Goal: Task Accomplishment & Management: Manage account settings

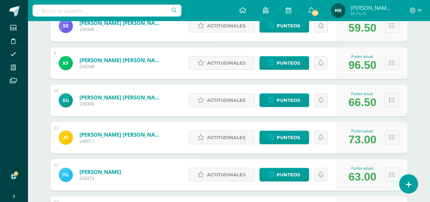
scroll to position [403, 0]
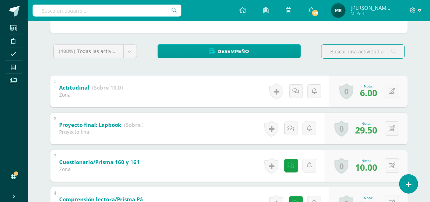
scroll to position [100, 0]
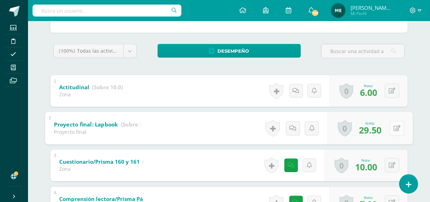
click at [394, 127] on icon at bounding box center [397, 128] width 7 height 6
type input "30"
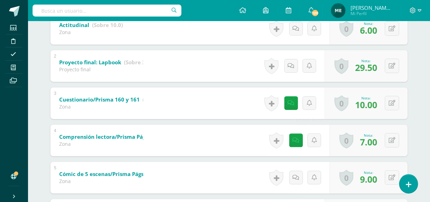
scroll to position [162, 0]
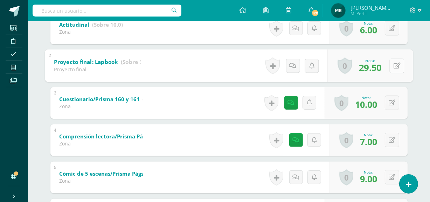
click at [392, 66] on button at bounding box center [397, 65] width 15 height 15
type input "30"
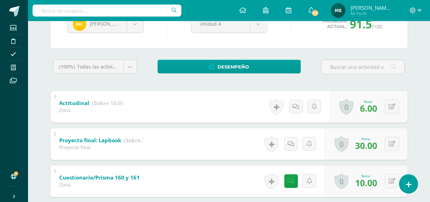
scroll to position [75, 0]
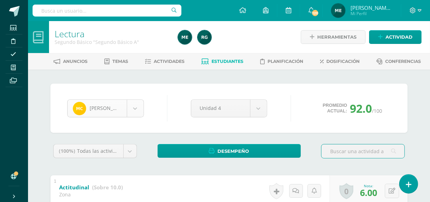
scroll to position [48, 0]
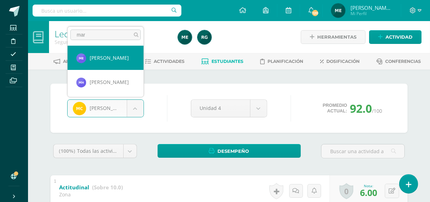
type input "mar"
select select "910"
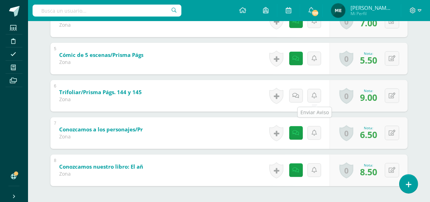
scroll to position [311, 0]
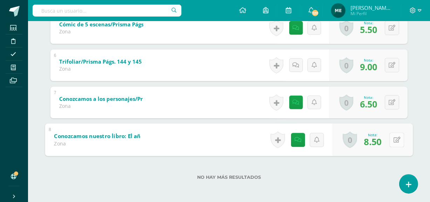
click at [391, 137] on button at bounding box center [397, 139] width 15 height 15
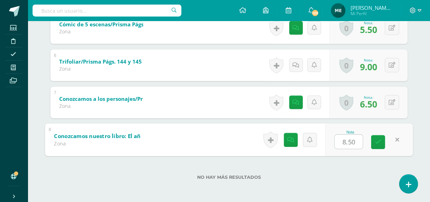
type input "9"
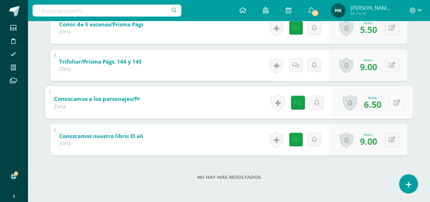
click at [394, 100] on icon at bounding box center [397, 102] width 7 height 6
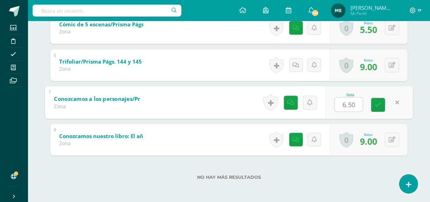
type input "7"
click at [379, 103] on icon at bounding box center [378, 105] width 6 height 6
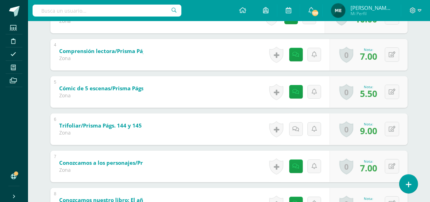
scroll to position [246, 0]
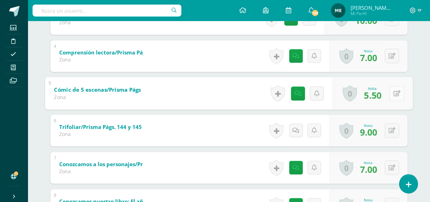
click at [393, 91] on button at bounding box center [397, 93] width 15 height 15
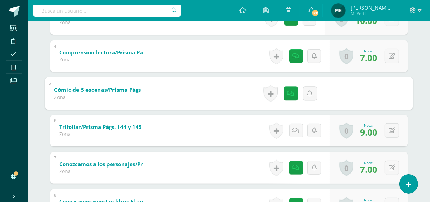
type input "6"
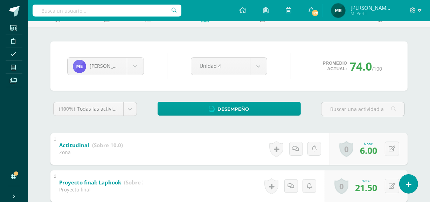
scroll to position [0, 0]
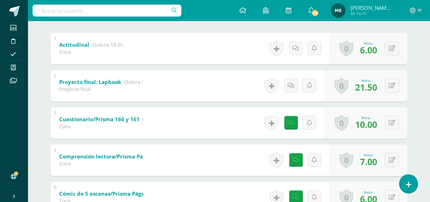
scroll to position [143, 0]
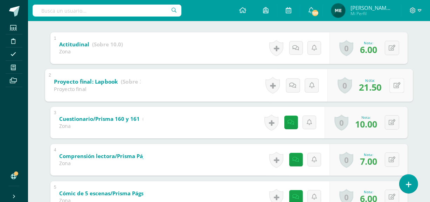
click at [395, 84] on icon at bounding box center [397, 85] width 7 height 6
type input "22"
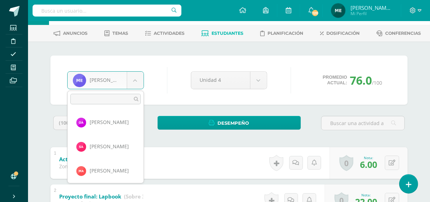
scroll to position [72, 0]
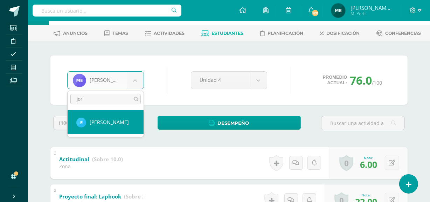
type input "jor"
select select "219"
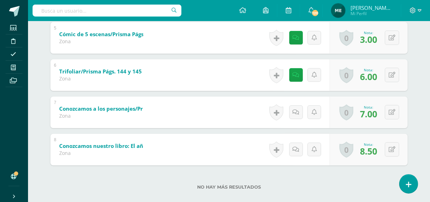
scroll to position [301, 0]
click at [393, 147] on button at bounding box center [397, 149] width 15 height 15
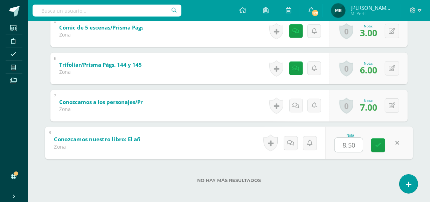
scroll to position [311, 0]
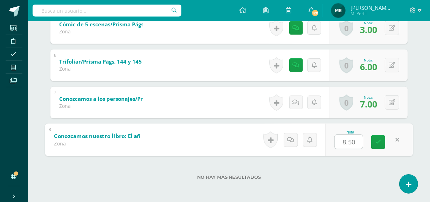
type input "9"
click at [382, 145] on link at bounding box center [379, 142] width 14 height 14
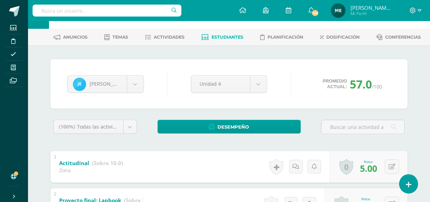
scroll to position [22, 0]
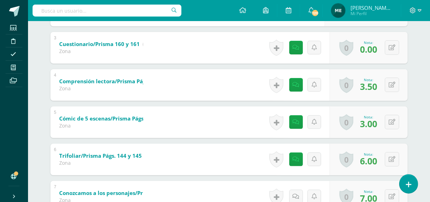
scroll to position [218, 0]
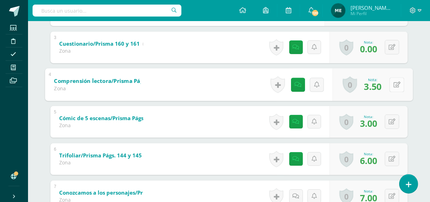
click at [394, 83] on icon at bounding box center [397, 84] width 7 height 6
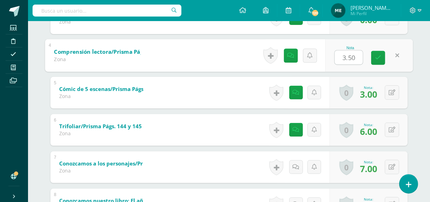
scroll to position [246, 0]
type input "4"
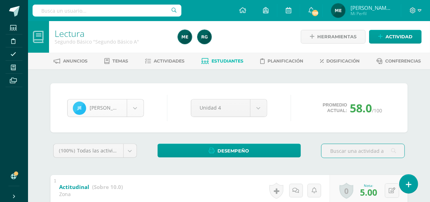
scroll to position [96, 0]
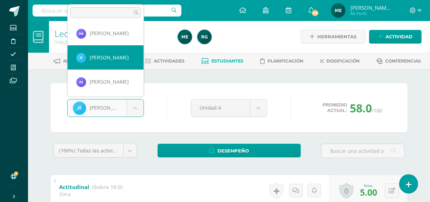
scroll to position [126, 0]
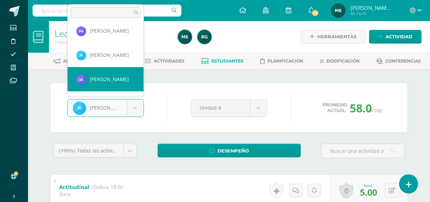
select select "537"
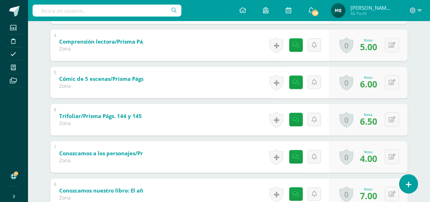
scroll to position [257, 0]
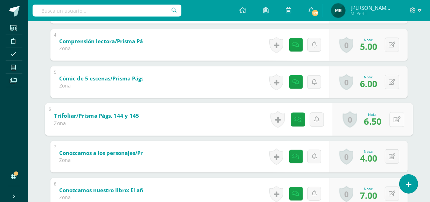
click at [393, 116] on button at bounding box center [397, 119] width 15 height 15
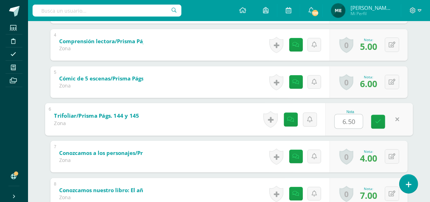
type input "7"
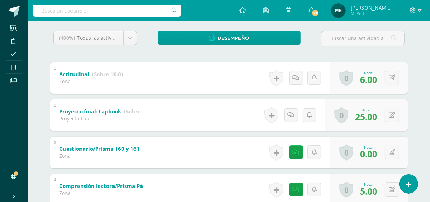
scroll to position [0, 0]
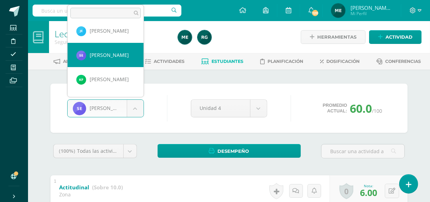
scroll to position [151, 0]
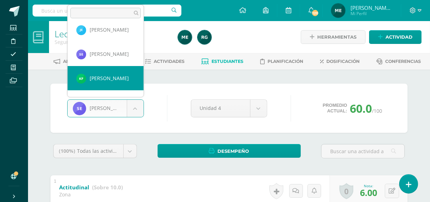
select select "547"
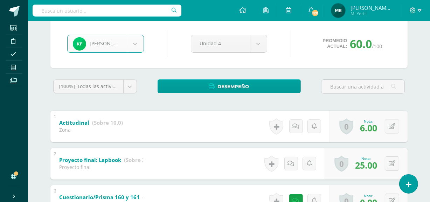
scroll to position [65, 0]
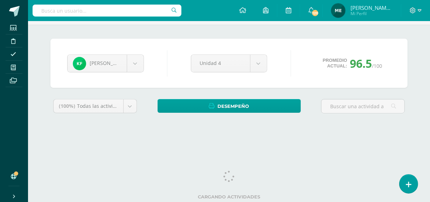
scroll to position [26, 0]
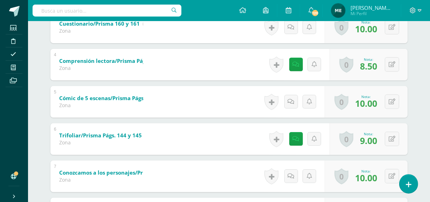
scroll to position [245, 0]
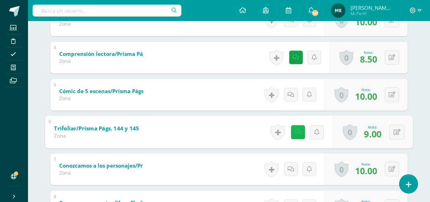
click at [296, 130] on icon at bounding box center [298, 132] width 7 height 6
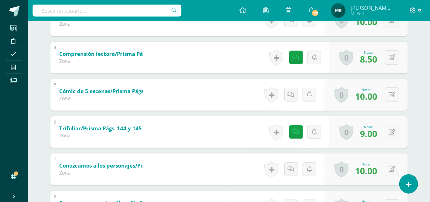
click at [414, 82] on div "[PERSON_NAME] [PERSON_NAME] Santiago [PERSON_NAME] [PERSON_NAME] Baten [PERSON_…" at bounding box center [229, 47] width 386 height 444
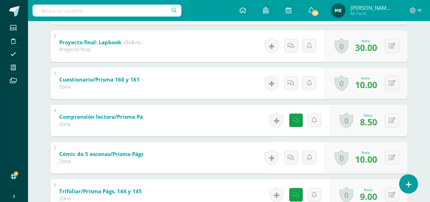
scroll to position [182, 0]
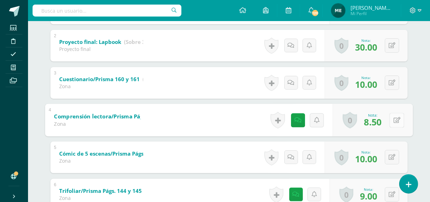
click at [393, 117] on button at bounding box center [397, 120] width 15 height 15
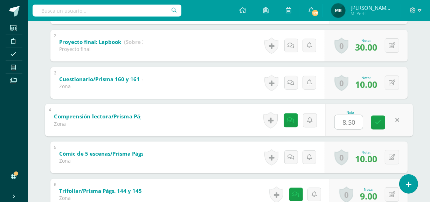
type input "9"
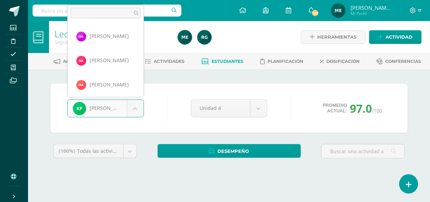
click at [138, 112] on body "Estudiantes Disciplina Asistencia Mis cursos Archivos Soporte Ayuda Reportar un…" at bounding box center [215, 94] width 430 height 189
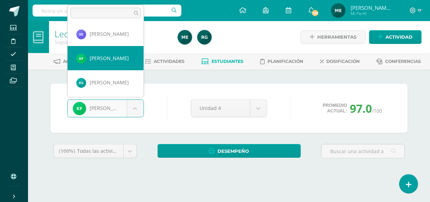
scroll to position [180, 0]
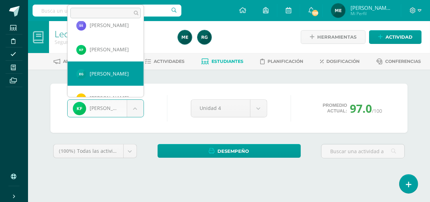
select select "222"
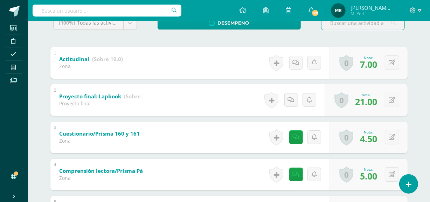
scroll to position [128, 0]
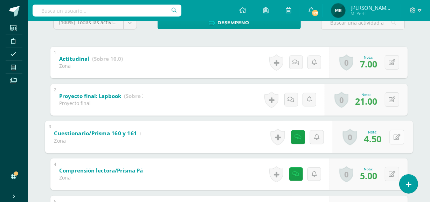
click at [393, 136] on button at bounding box center [397, 136] width 15 height 15
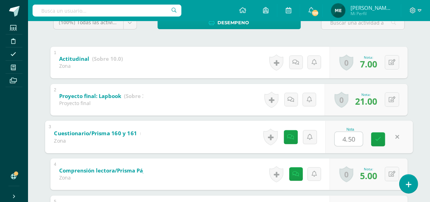
type input "5"
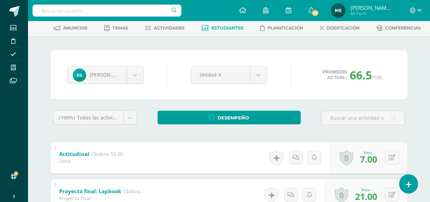
scroll to position [0, 0]
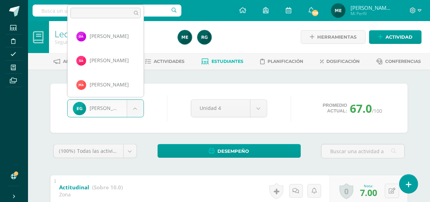
scroll to position [169, 0]
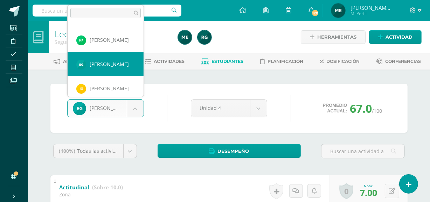
scroll to position [197, 0]
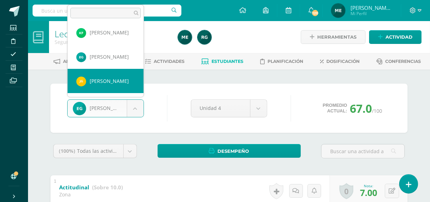
select select "1090"
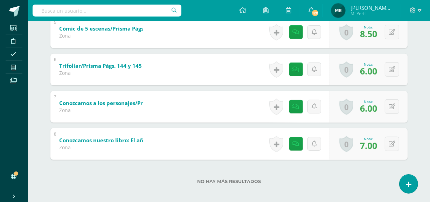
scroll to position [311, 0]
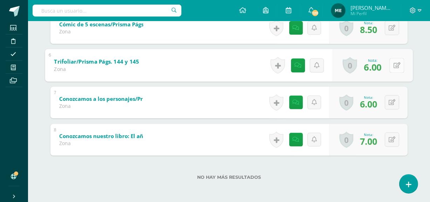
click at [394, 66] on icon at bounding box center [397, 65] width 7 height 6
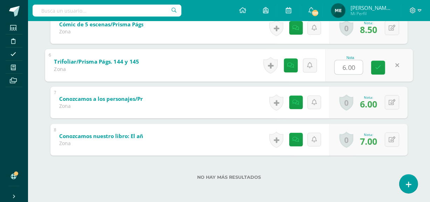
type input "7"
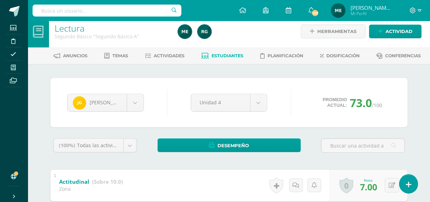
scroll to position [0, 0]
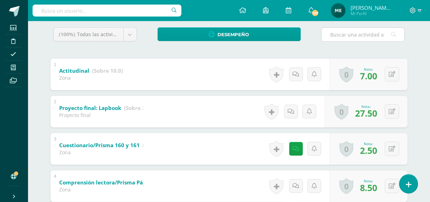
scroll to position [118, 0]
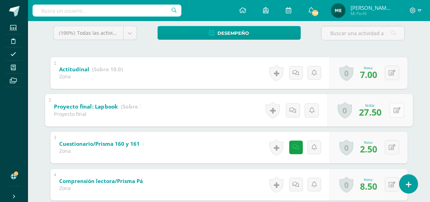
click at [393, 109] on button at bounding box center [397, 110] width 15 height 15
type input "28"
click at [380, 109] on icon at bounding box center [378, 112] width 6 height 6
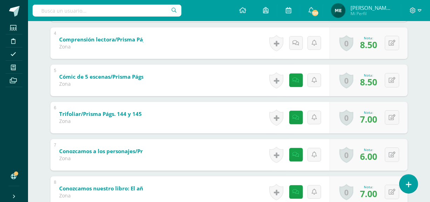
scroll to position [258, 0]
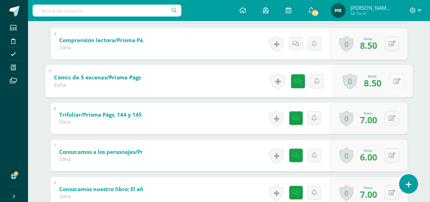
click at [394, 79] on icon at bounding box center [397, 81] width 7 height 6
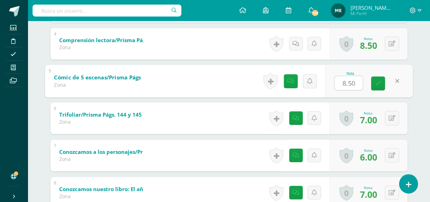
type input "9"
click at [384, 88] on link at bounding box center [379, 83] width 14 height 14
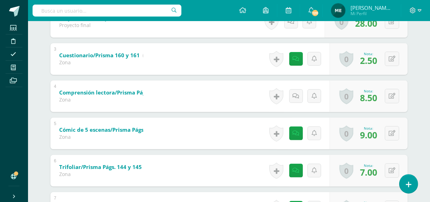
scroll to position [206, 0]
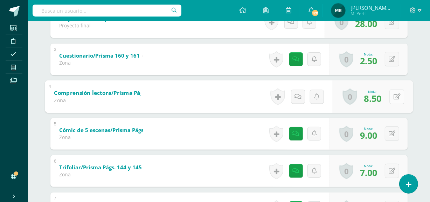
click at [393, 95] on button at bounding box center [397, 96] width 15 height 15
type input "9"
click at [393, 60] on button at bounding box center [392, 59] width 14 height 14
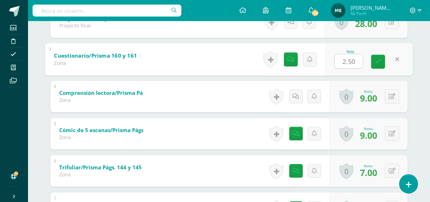
type input "3"
click at [382, 62] on link at bounding box center [379, 61] width 14 height 14
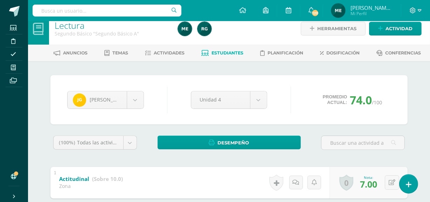
scroll to position [8, 0]
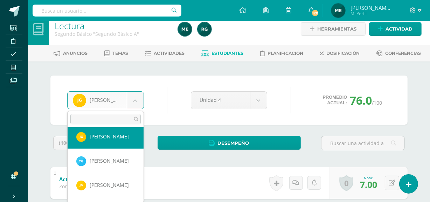
scroll to position [245, 0]
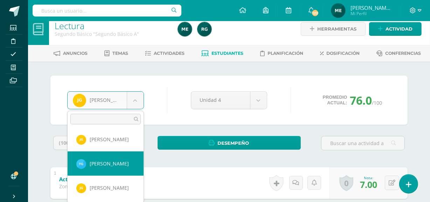
select select "545"
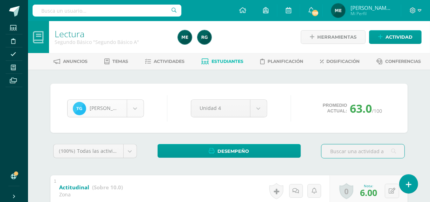
scroll to position [217, 0]
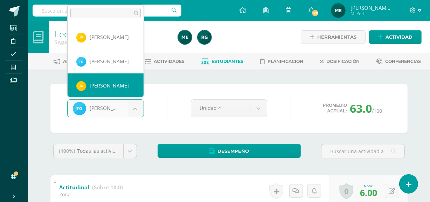
scroll to position [241, 0]
select select "864"
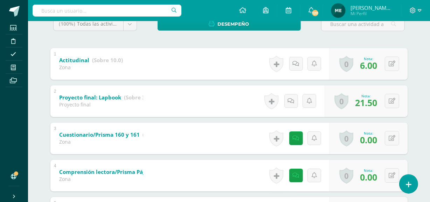
scroll to position [127, 0]
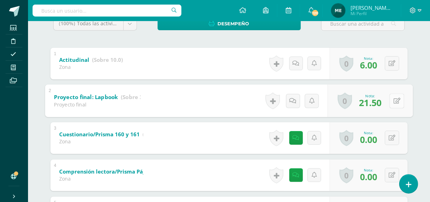
click at [394, 100] on icon at bounding box center [397, 100] width 7 height 6
type input "22"
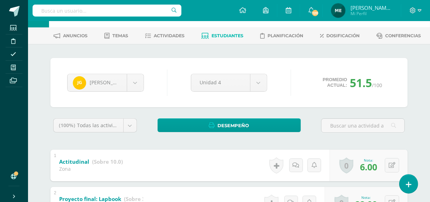
scroll to position [0, 0]
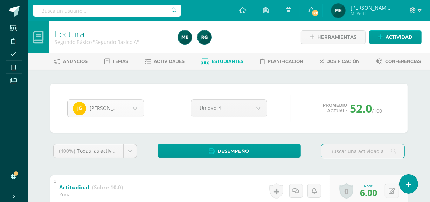
scroll to position [241, 0]
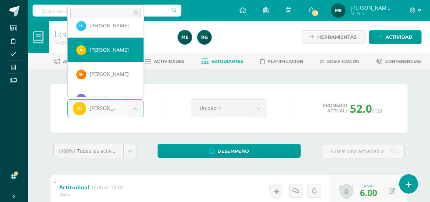
scroll to position [277, 0]
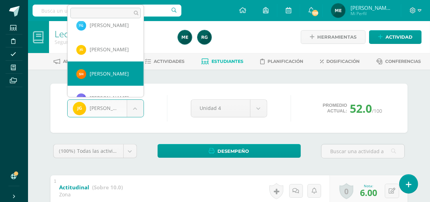
select select "1175"
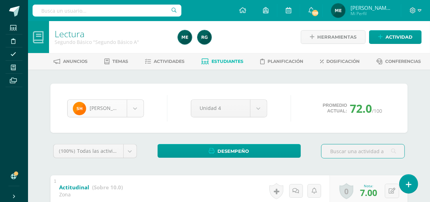
scroll to position [265, 0]
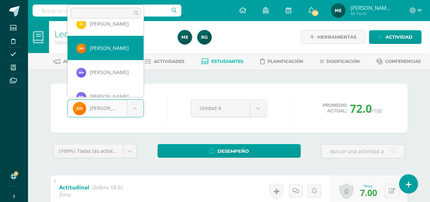
scroll to position [303, 0]
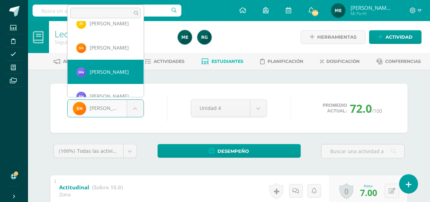
select select "1141"
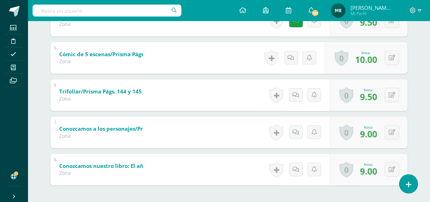
scroll to position [282, 0]
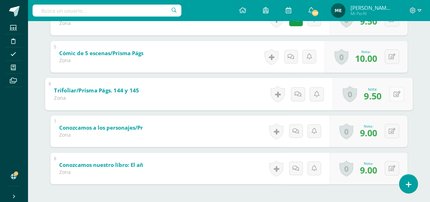
click at [392, 93] on button at bounding box center [397, 94] width 15 height 15
type input "10"
click at [379, 95] on icon at bounding box center [378, 96] width 6 height 6
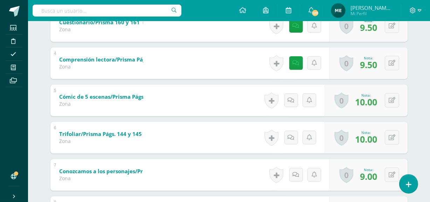
scroll to position [232, 0]
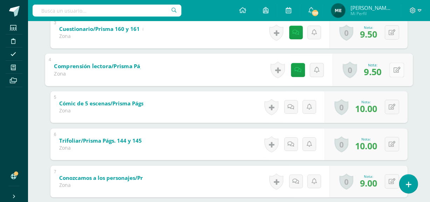
click at [391, 69] on button at bounding box center [397, 69] width 15 height 15
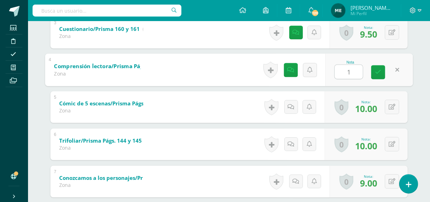
type input "10"
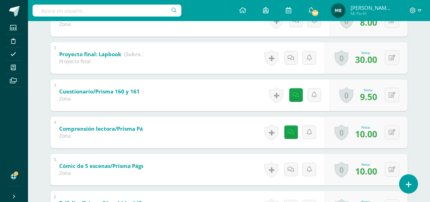
scroll to position [168, 0]
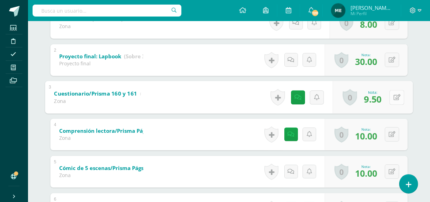
click at [393, 95] on button at bounding box center [397, 97] width 15 height 15
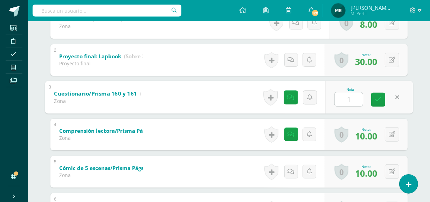
type input "10"
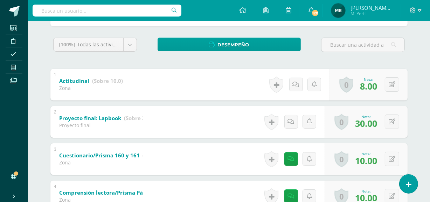
scroll to position [0, 0]
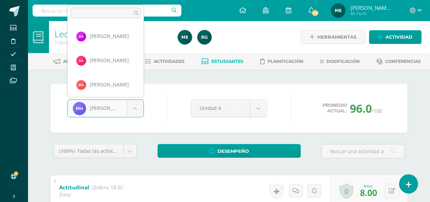
scroll to position [290, 0]
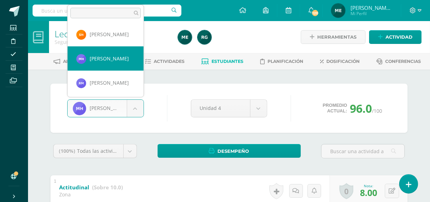
scroll to position [320, 0]
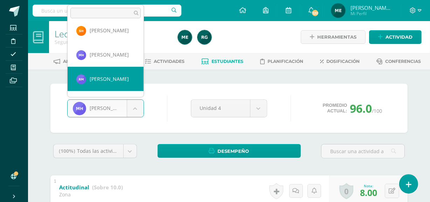
select select "1181"
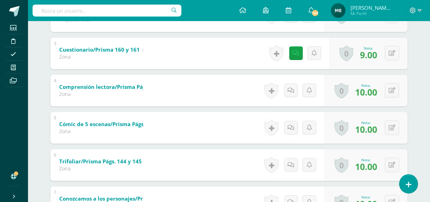
scroll to position [212, 0]
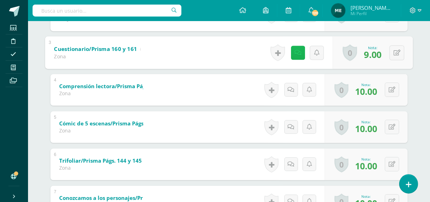
click at [298, 50] on icon at bounding box center [298, 52] width 7 height 6
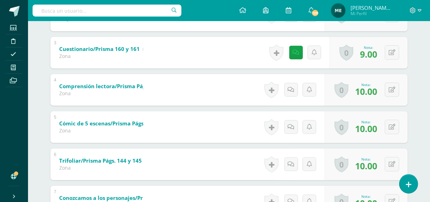
click at [423, 30] on div "Lectura Segundo Básico "Segundo Básico A" Herramientas Detalle de asistencias A…" at bounding box center [229, 55] width 402 height 492
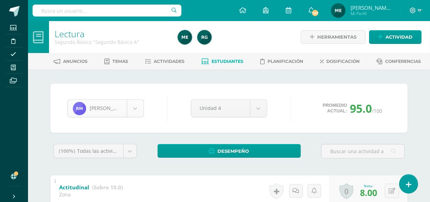
scroll to position [314, 0]
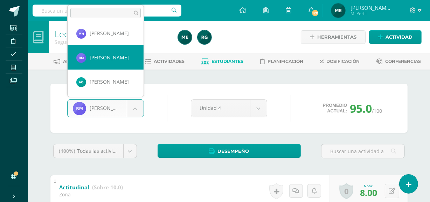
scroll to position [347, 0]
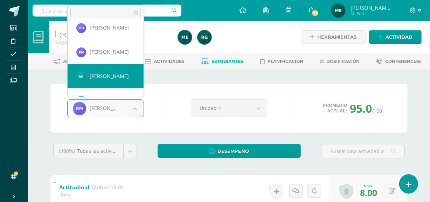
select select "542"
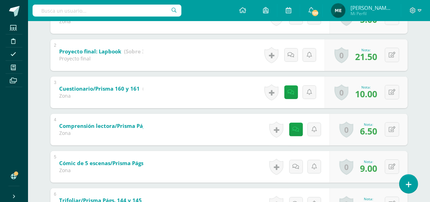
scroll to position [172, 0]
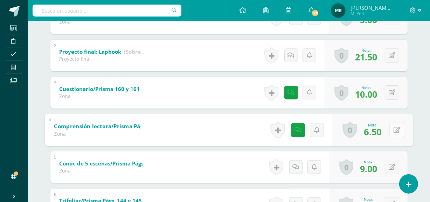
click at [392, 126] on button at bounding box center [397, 129] width 15 height 15
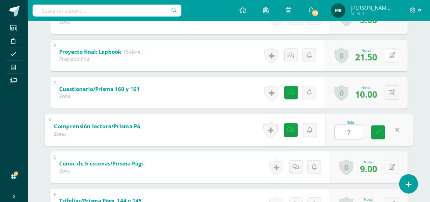
type input "7"
click at [393, 56] on button at bounding box center [392, 55] width 14 height 14
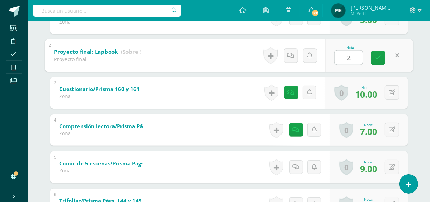
type input "22"
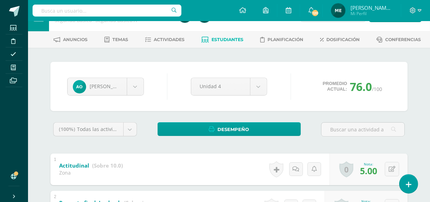
scroll to position [21, 0]
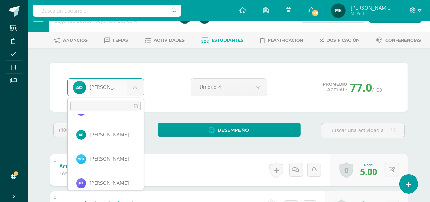
scroll to position [382, 0]
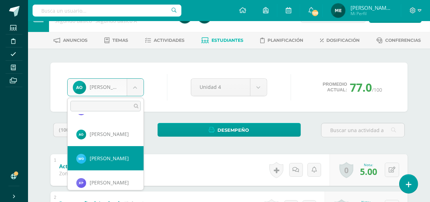
select select "237"
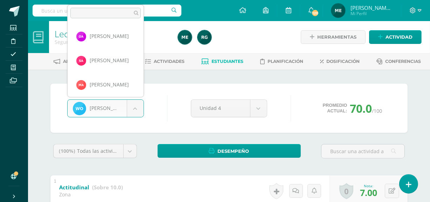
scroll to position [362, 0]
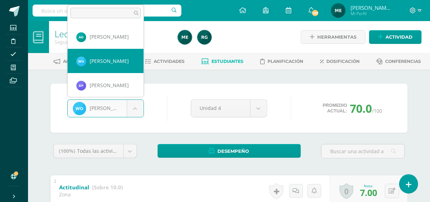
scroll to position [389, 0]
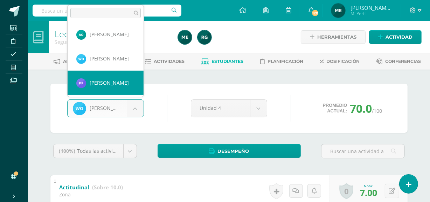
select select "1194"
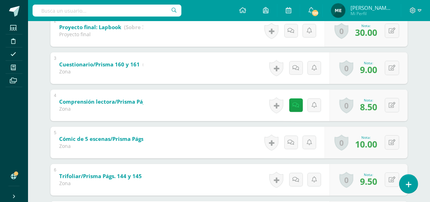
scroll to position [197, 0]
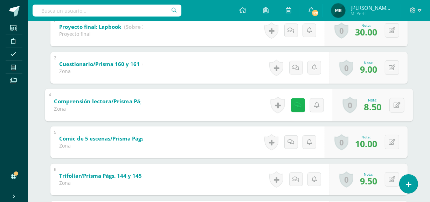
click at [296, 105] on icon at bounding box center [298, 105] width 7 height 6
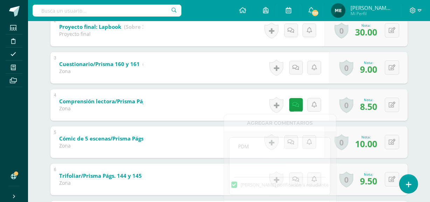
click at [425, 60] on div "Lectura Segundo Básico "Segundo Básico A" Herramientas Detalle de asistencias A…" at bounding box center [229, 70] width 402 height 492
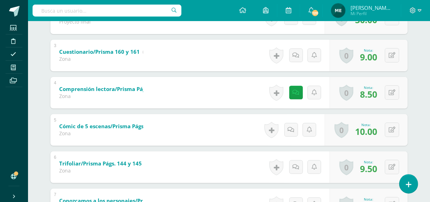
scroll to position [209, 0]
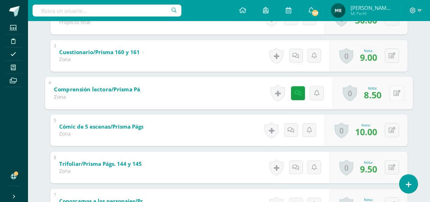
click at [395, 90] on icon at bounding box center [397, 93] width 7 height 6
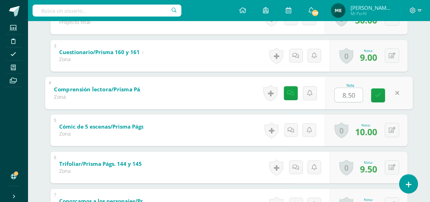
type input "9"
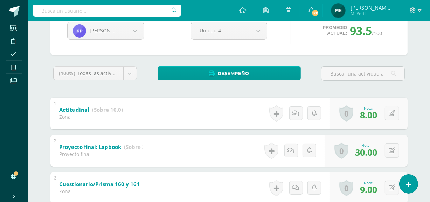
scroll to position [77, 0]
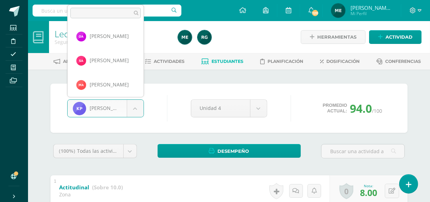
scroll to position [386, 0]
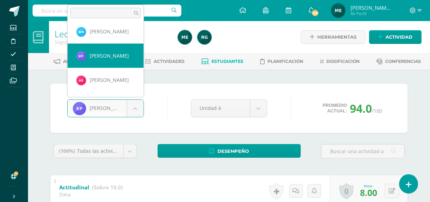
scroll to position [416, 0]
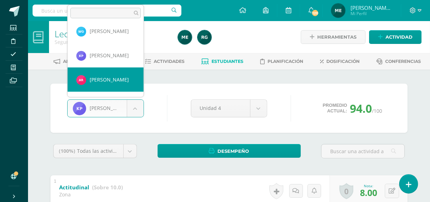
select select "540"
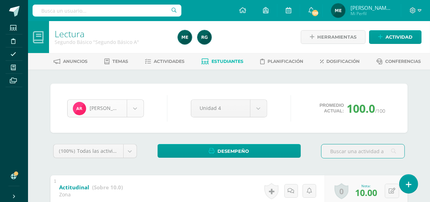
scroll to position [410, 0]
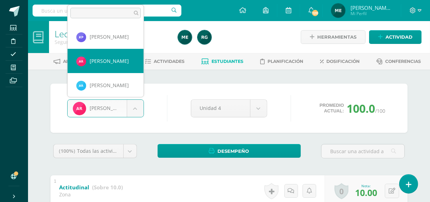
scroll to position [435, 0]
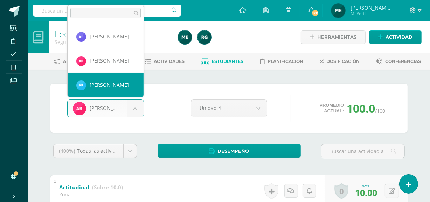
select select "1156"
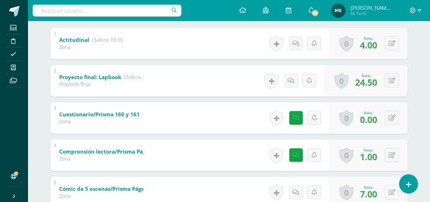
scroll to position [147, 0]
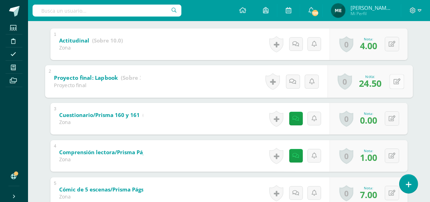
click at [395, 82] on icon at bounding box center [397, 81] width 7 height 6
type input "25"
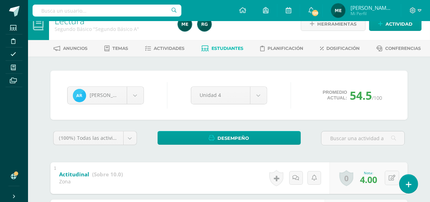
scroll to position [0, 0]
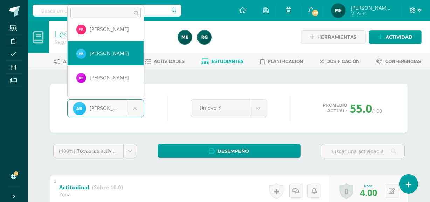
scroll to position [472, 0]
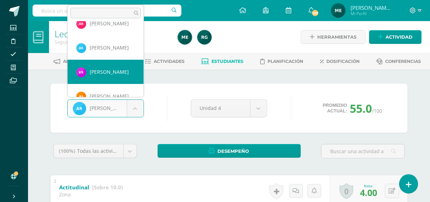
select select "1187"
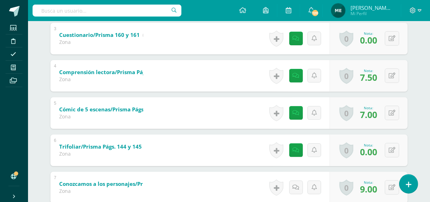
scroll to position [227, 0]
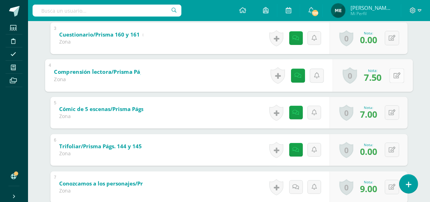
click at [394, 76] on icon at bounding box center [397, 75] width 7 height 6
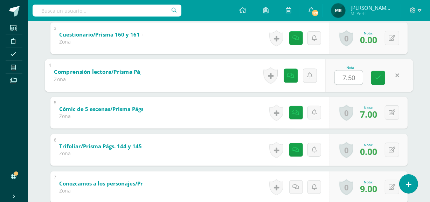
type input "8"
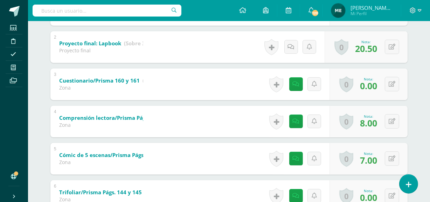
scroll to position [181, 0]
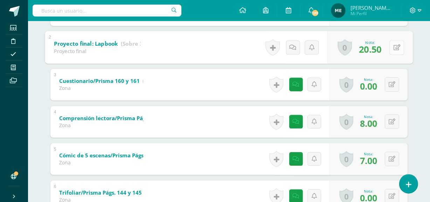
click at [393, 46] on button at bounding box center [397, 47] width 15 height 15
type input "21"
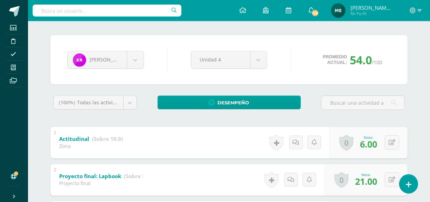
scroll to position [48, 0]
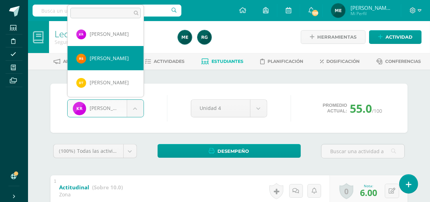
select select "1234"
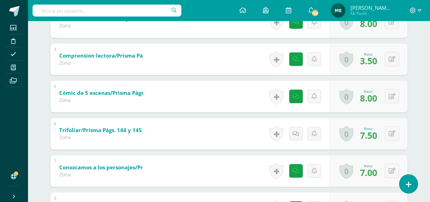
scroll to position [242, 0]
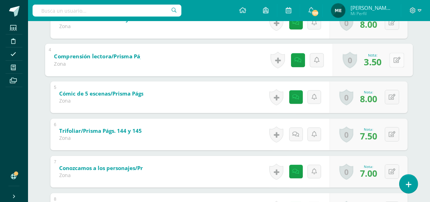
click at [393, 61] on button at bounding box center [397, 60] width 15 height 15
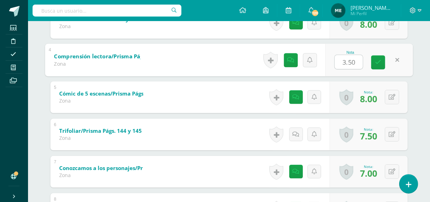
type input "4"
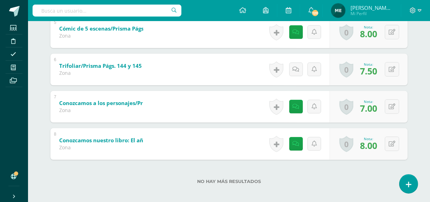
scroll to position [311, 0]
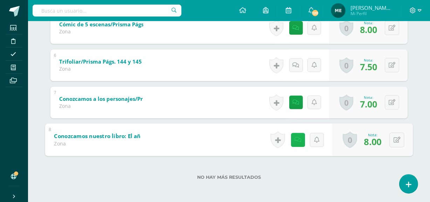
click at [299, 137] on icon at bounding box center [298, 139] width 7 height 6
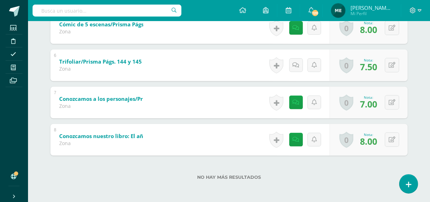
click at [373, 175] on label "No hay más resultados" at bounding box center [229, 176] width 358 height 5
click at [395, 65] on icon at bounding box center [397, 65] width 7 height 6
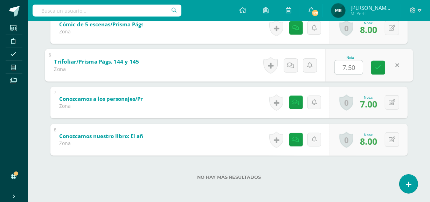
type input "8"
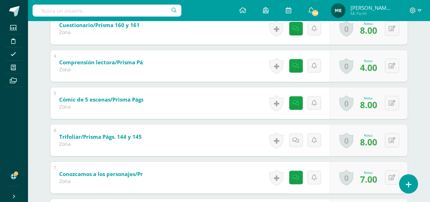
scroll to position [232, 0]
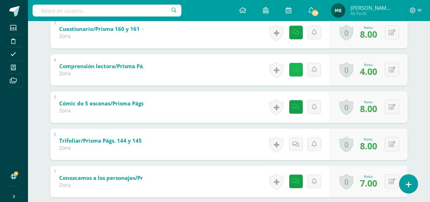
click at [298, 68] on icon at bounding box center [296, 70] width 7 height 6
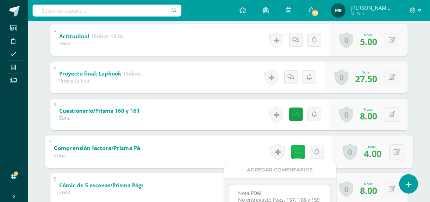
scroll to position [0, 0]
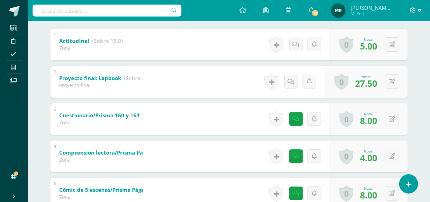
scroll to position [147, 0]
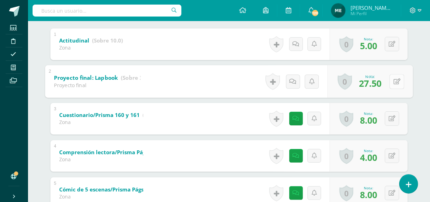
click at [393, 82] on button at bounding box center [397, 81] width 15 height 15
type input "28"
click at [379, 81] on icon at bounding box center [378, 84] width 6 height 6
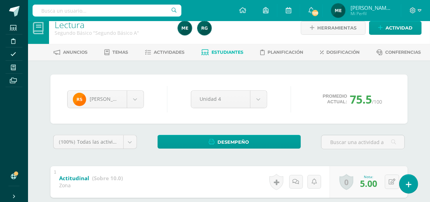
scroll to position [0, 0]
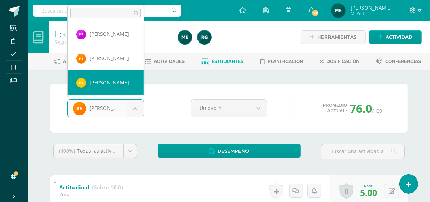
select select "1270"
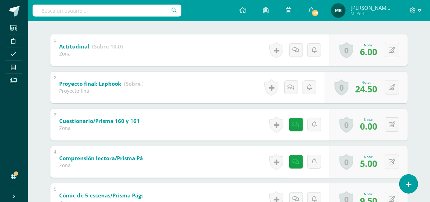
scroll to position [141, 0]
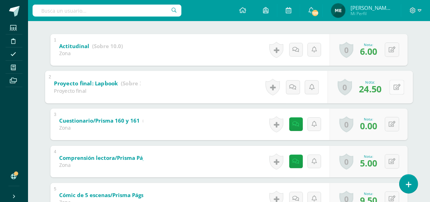
click at [394, 82] on button at bounding box center [397, 87] width 15 height 15
type input "25"
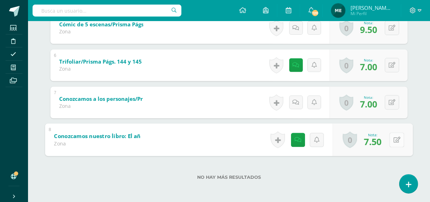
click at [394, 139] on icon at bounding box center [397, 139] width 7 height 6
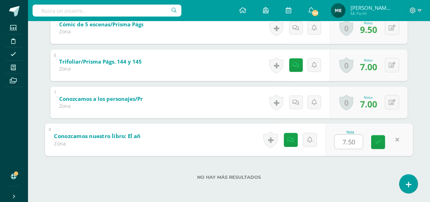
type input "8"
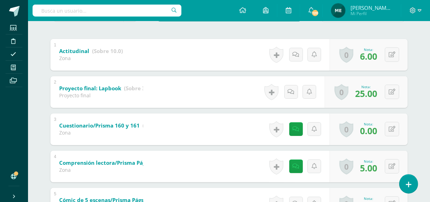
scroll to position [0, 0]
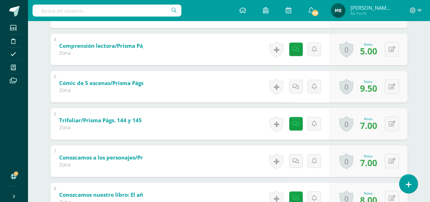
scroll to position [252, 0]
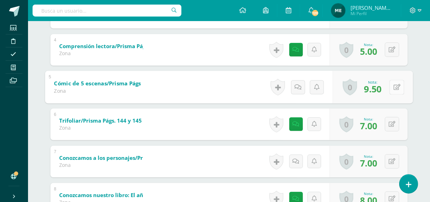
click at [393, 86] on button at bounding box center [397, 87] width 15 height 15
type input "10"
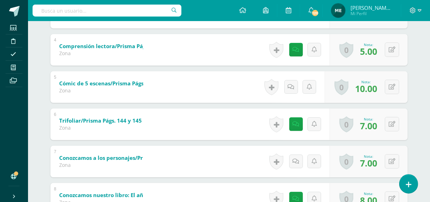
scroll to position [0, 0]
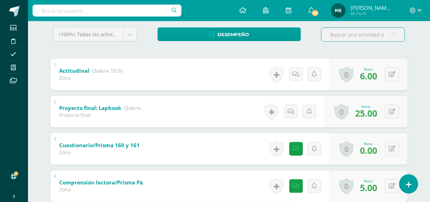
scroll to position [103, 0]
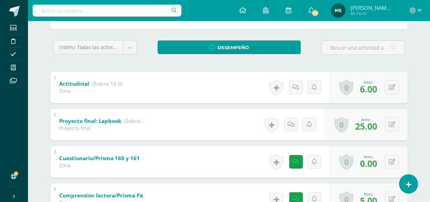
click at [381, 10] on span "[PERSON_NAME] de los Angeles" at bounding box center [372, 7] width 42 height 7
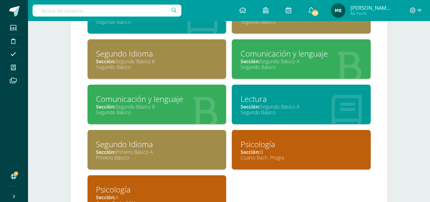
scroll to position [493, 0]
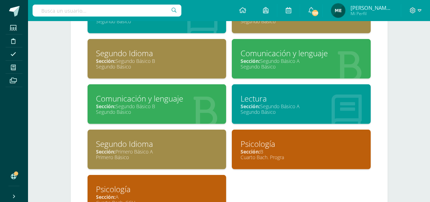
click at [133, 101] on div "Comunicación y lenguaje" at bounding box center [157, 98] width 122 height 11
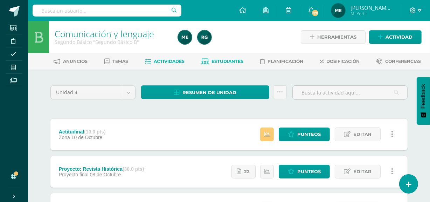
click at [234, 57] on link "Estudiantes" at bounding box center [223, 61] width 42 height 11
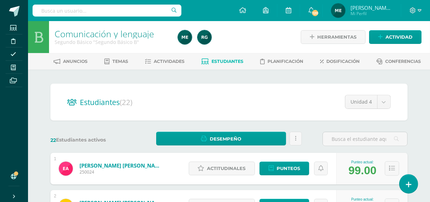
click at [384, 12] on span "Mi Perfil" at bounding box center [372, 14] width 42 height 6
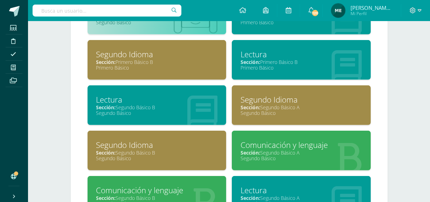
scroll to position [402, 0]
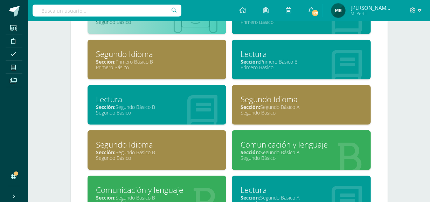
click at [152, 110] on div "Segundo Básico" at bounding box center [157, 112] width 122 height 7
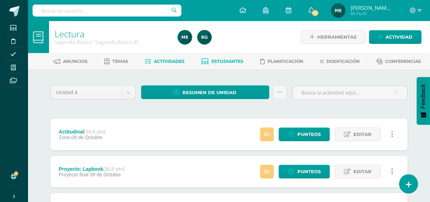
click at [231, 60] on span "Estudiantes" at bounding box center [228, 61] width 32 height 5
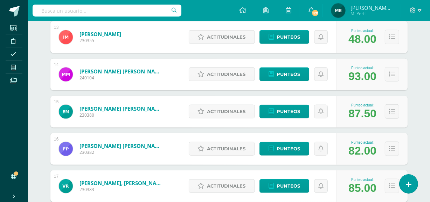
scroll to position [577, 0]
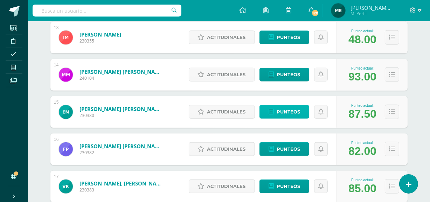
click at [290, 109] on span "Punteos" at bounding box center [288, 111] width 23 height 13
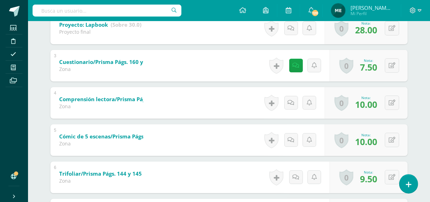
scroll to position [200, 0]
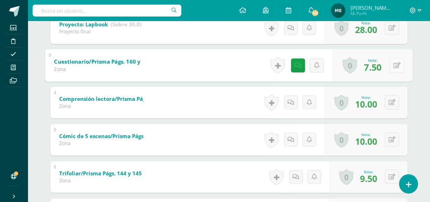
click at [392, 66] on button at bounding box center [397, 65] width 15 height 15
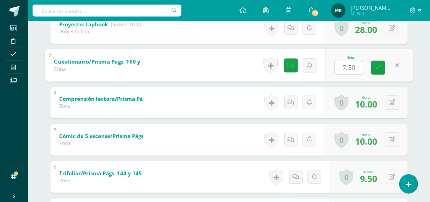
type input "8"
click at [379, 64] on icon at bounding box center [378, 67] width 6 height 6
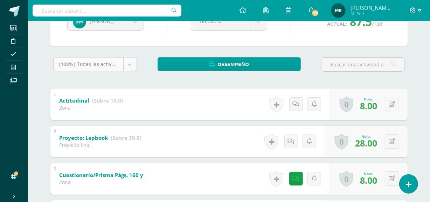
scroll to position [0, 0]
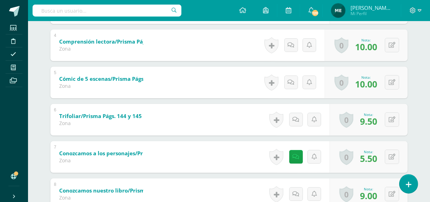
scroll to position [311, 0]
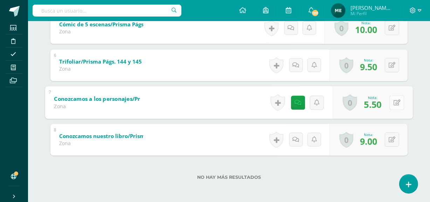
click at [392, 103] on button at bounding box center [397, 102] width 15 height 15
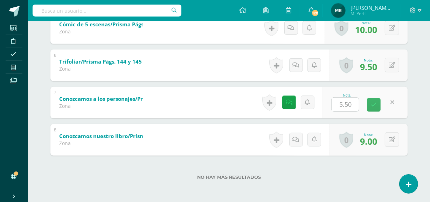
type input "6"
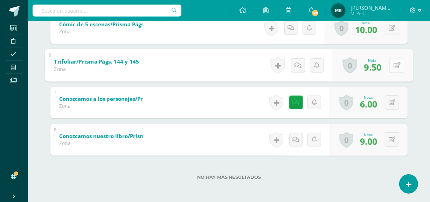
click at [395, 64] on icon at bounding box center [397, 65] width 7 height 6
type input "10"
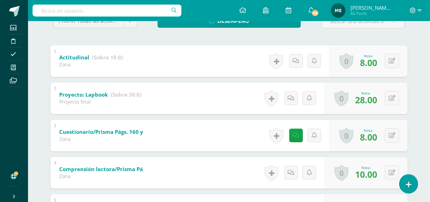
scroll to position [129, 0]
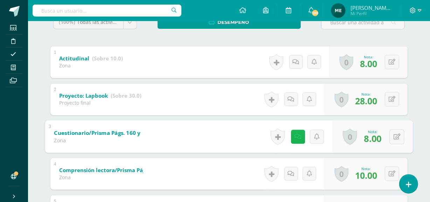
click at [299, 138] on icon at bounding box center [298, 136] width 7 height 6
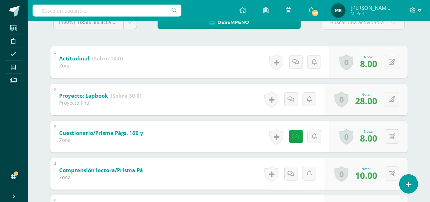
click at [416, 55] on div "Ervin Molina Edna Avila María Barrientos Estuardo Brán Emmanuel Cantillo Ronald…" at bounding box center [229, 163] width 386 height 444
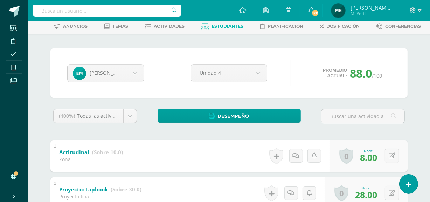
scroll to position [0, 0]
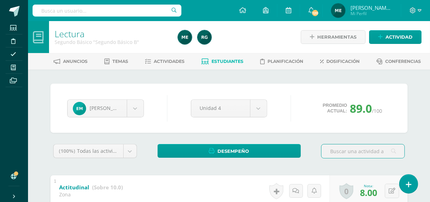
click at [371, 7] on span "[PERSON_NAME] de los Angeles" at bounding box center [372, 7] width 42 height 7
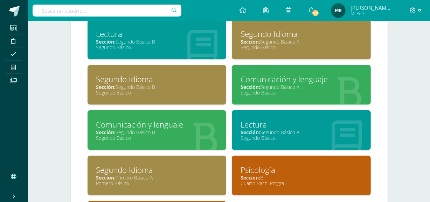
scroll to position [535, 0]
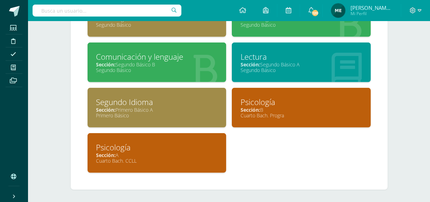
click at [165, 148] on div "Psicología" at bounding box center [157, 147] width 122 height 11
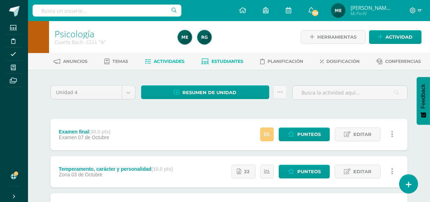
click at [229, 57] on link "Estudiantes" at bounding box center [223, 61] width 42 height 11
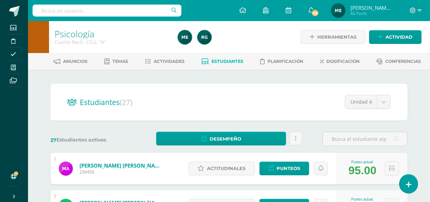
click at [373, 10] on span "[PERSON_NAME] de los Angeles" at bounding box center [372, 7] width 42 height 7
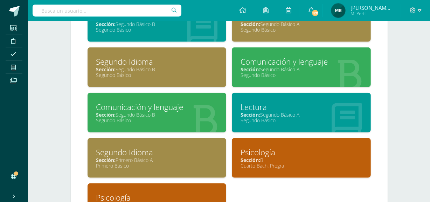
scroll to position [535, 0]
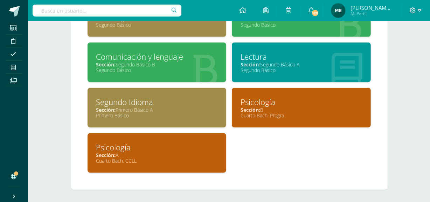
click at [283, 107] on div "Sección: B" at bounding box center [302, 109] width 122 height 7
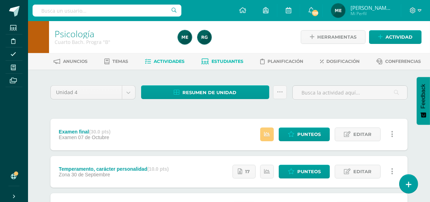
click at [236, 60] on span "Estudiantes" at bounding box center [228, 61] width 32 height 5
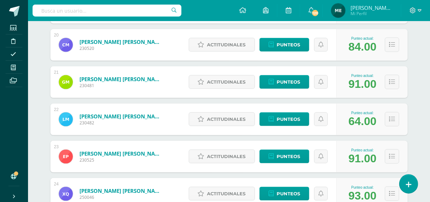
scroll to position [830, 0]
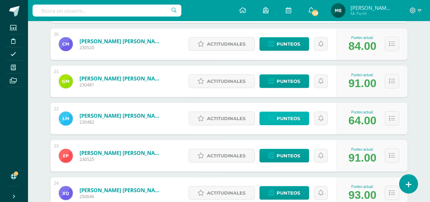
click at [299, 117] on span "Punteos" at bounding box center [288, 118] width 23 height 13
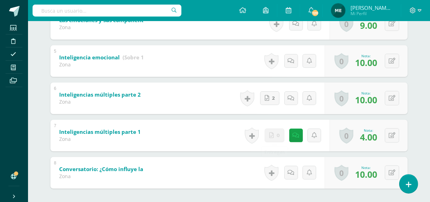
scroll to position [311, 0]
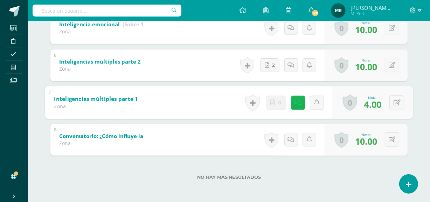
click at [296, 102] on icon at bounding box center [298, 102] width 7 height 6
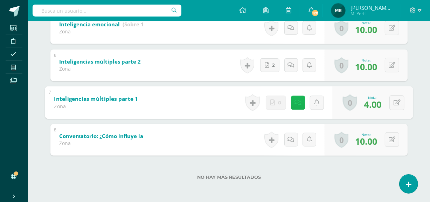
click at [298, 105] on link at bounding box center [298, 102] width 14 height 14
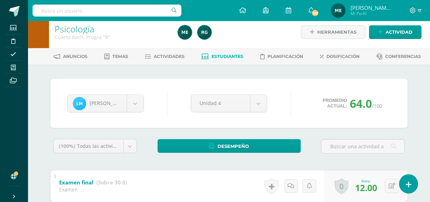
scroll to position [0, 0]
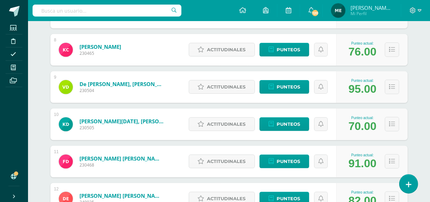
scroll to position [140, 0]
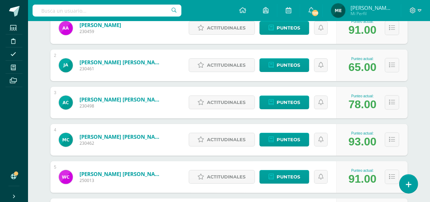
click at [383, 13] on span "Mi Perfil" at bounding box center [372, 14] width 42 height 6
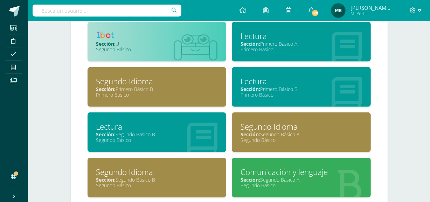
scroll to position [379, 0]
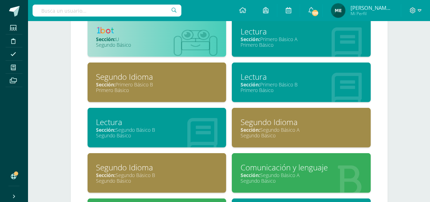
click at [138, 123] on div "Lectura" at bounding box center [157, 121] width 122 height 11
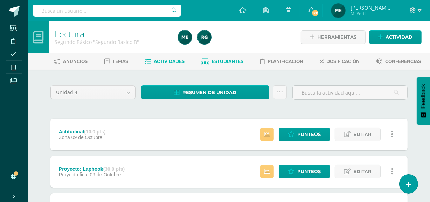
click at [231, 59] on span "Estudiantes" at bounding box center [228, 61] width 32 height 5
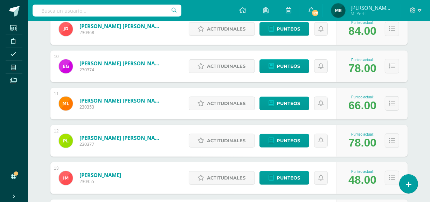
scroll to position [437, 0]
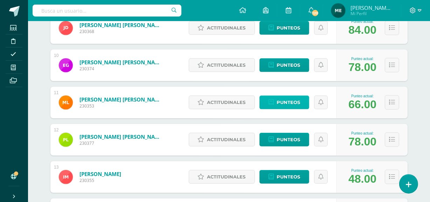
click at [288, 105] on span "Punteos" at bounding box center [288, 102] width 23 height 13
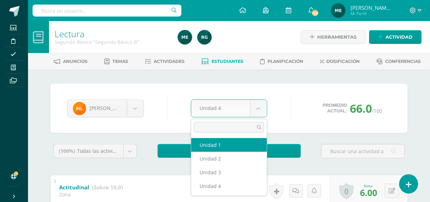
select select "Unidad 1"
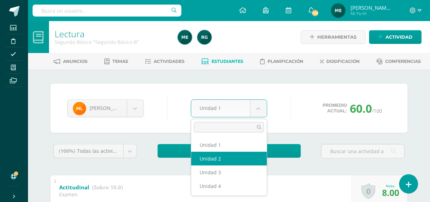
select select "Unidad 2"
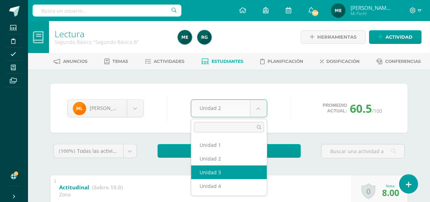
select select "Unidad 3"
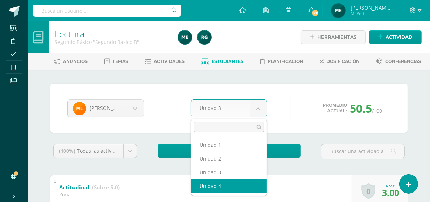
select select "Unidad 4"
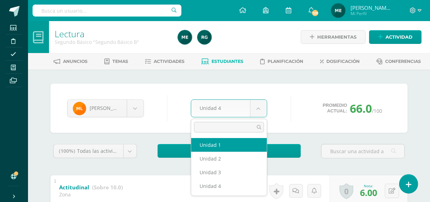
select select "Unidad 1"
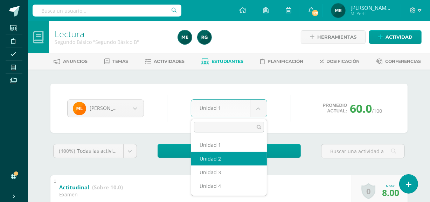
select select "Unidad 2"
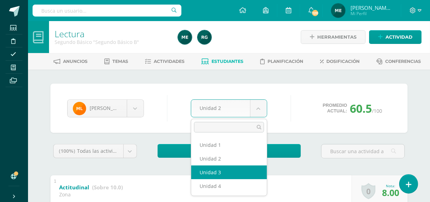
select select "Unidad 3"
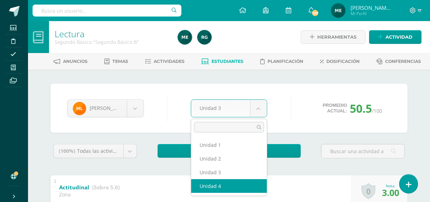
select select "Unidad 4"
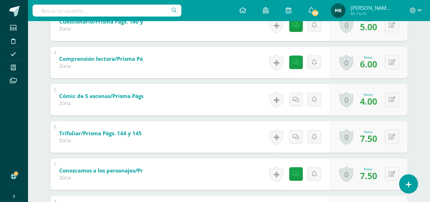
scroll to position [246, 0]
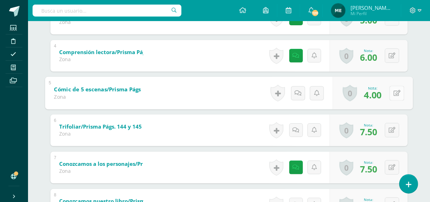
click at [393, 94] on button at bounding box center [397, 93] width 15 height 15
type input "5"
click at [378, 93] on icon at bounding box center [378, 95] width 6 height 6
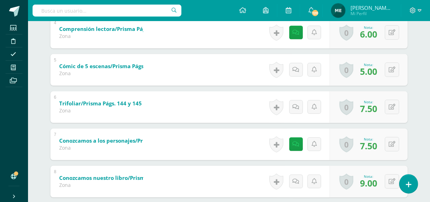
scroll to position [270, 0]
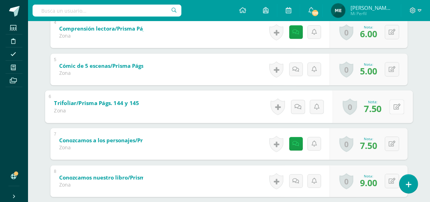
click at [394, 106] on icon at bounding box center [397, 106] width 7 height 6
type input "8"
click at [393, 145] on button at bounding box center [392, 143] width 14 height 14
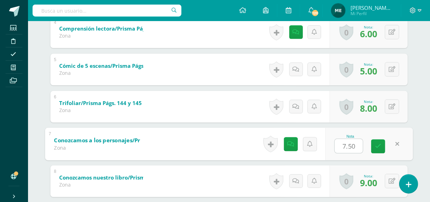
type input "8"
click at [382, 147] on link at bounding box center [379, 146] width 14 height 14
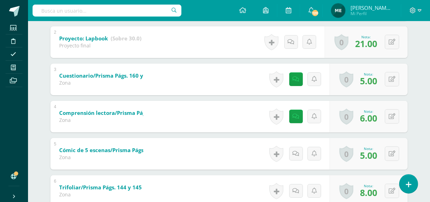
scroll to position [185, 0]
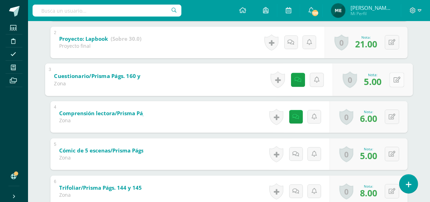
click at [395, 78] on icon at bounding box center [397, 79] width 7 height 6
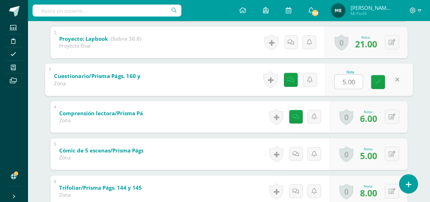
type input "6"
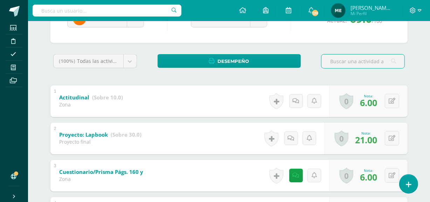
scroll to position [89, 0]
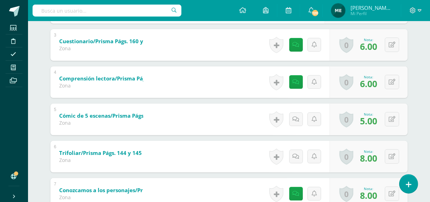
scroll to position [311, 0]
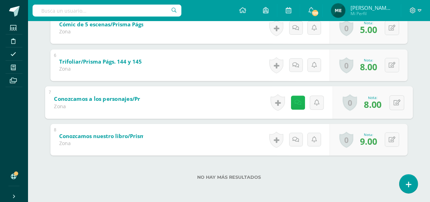
click at [295, 103] on icon at bounding box center [298, 102] width 7 height 6
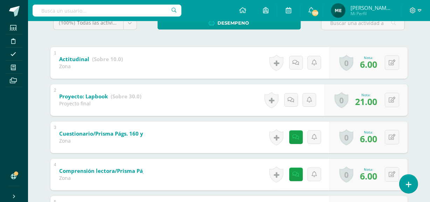
scroll to position [0, 0]
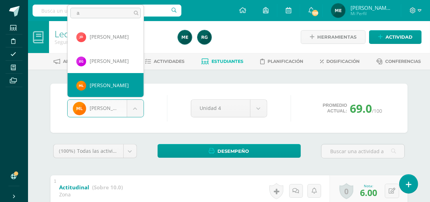
scroll to position [0, 0]
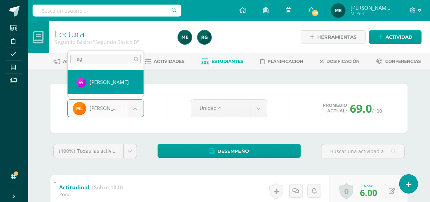
type input "a"
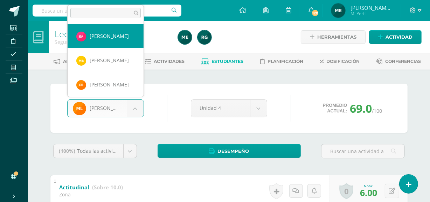
scroll to position [24, 0]
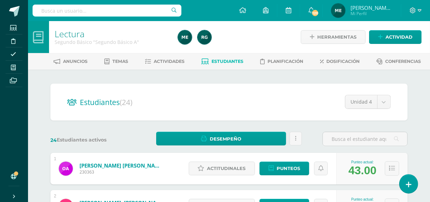
click at [386, 7] on span "[PERSON_NAME] de los Angeles" at bounding box center [372, 7] width 42 height 7
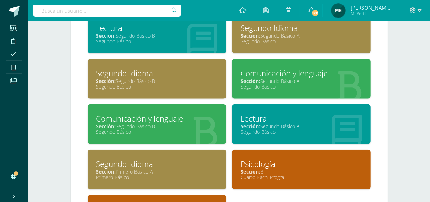
scroll to position [473, 0]
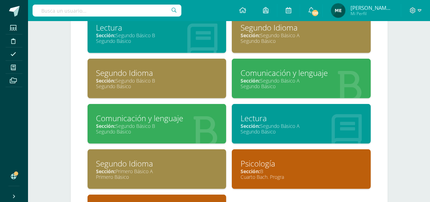
click at [303, 128] on div "Segundo Básico" at bounding box center [302, 131] width 122 height 7
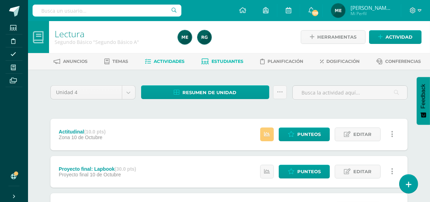
click at [234, 60] on span "Estudiantes" at bounding box center [228, 61] width 32 height 5
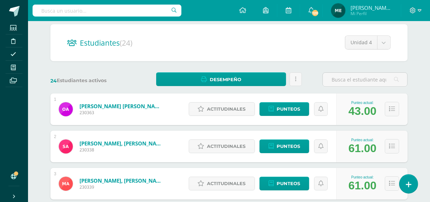
scroll to position [60, 0]
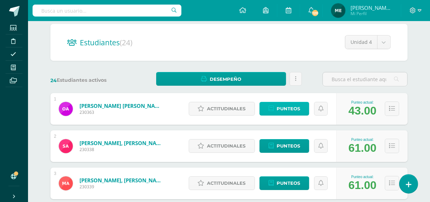
click at [294, 103] on span "Punteos" at bounding box center [288, 108] width 23 height 13
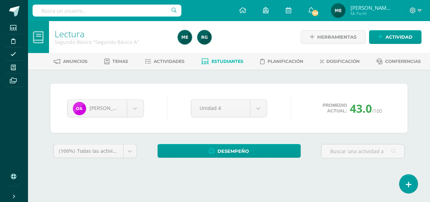
scroll to position [45, 0]
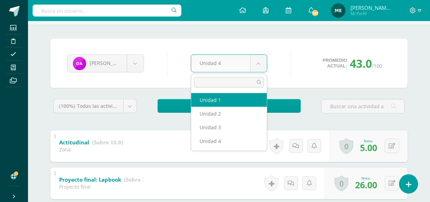
select select "Unidad 1"
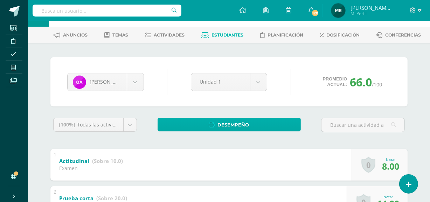
scroll to position [33, 0]
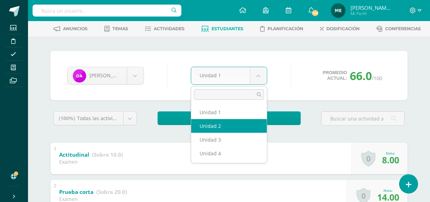
select select "Unidad 2"
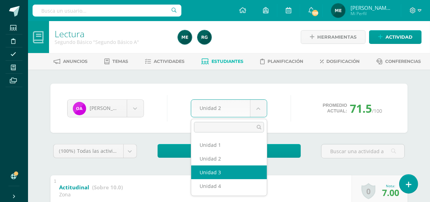
select select "Unidad 3"
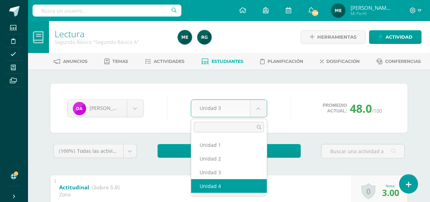
select select "Unidad 4"
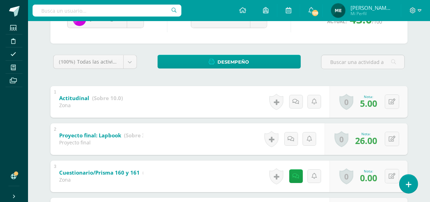
scroll to position [90, 0]
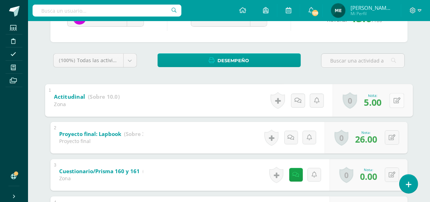
click at [392, 101] on button at bounding box center [397, 100] width 15 height 15
type input "10"
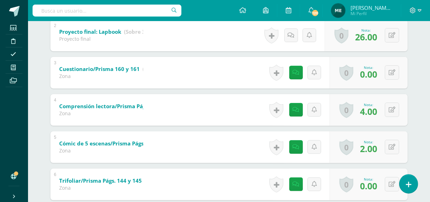
scroll to position [193, 0]
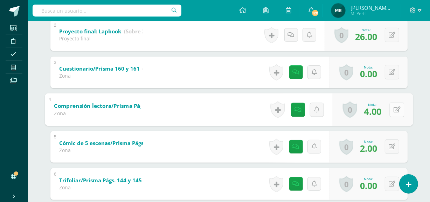
click at [394, 110] on icon at bounding box center [397, 109] width 7 height 6
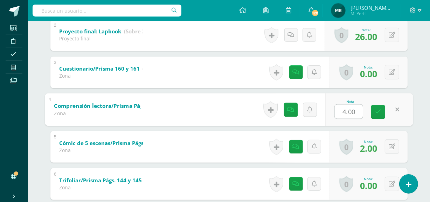
type input "6"
click at [379, 110] on icon at bounding box center [378, 112] width 6 height 6
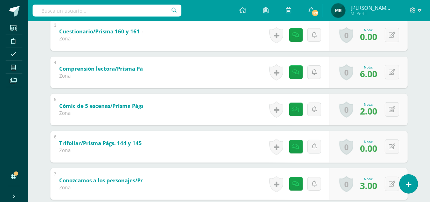
scroll to position [231, 0]
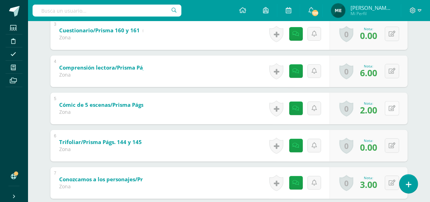
click at [394, 105] on icon at bounding box center [392, 108] width 7 height 6
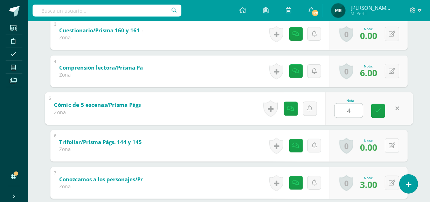
type input "4"
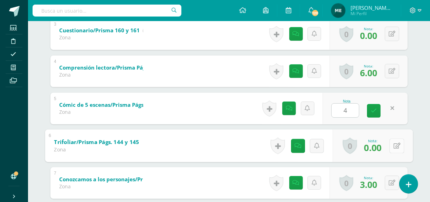
click at [394, 144] on icon at bounding box center [397, 145] width 7 height 6
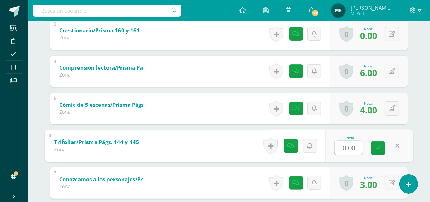
type input "3"
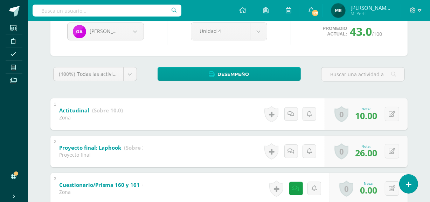
scroll to position [0, 0]
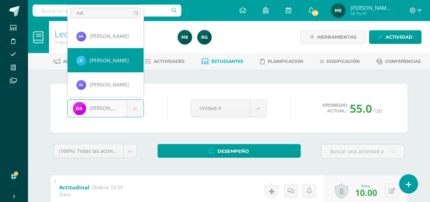
type input "est"
select select "219"
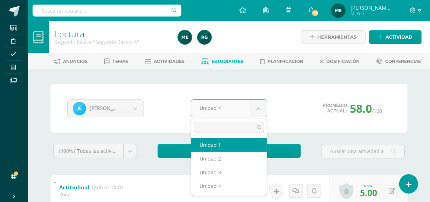
select select "Unidad 1"
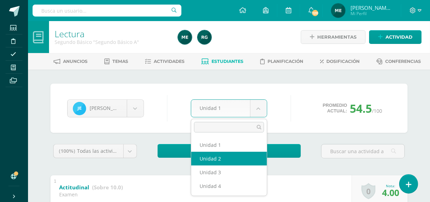
select select "Unidad 2"
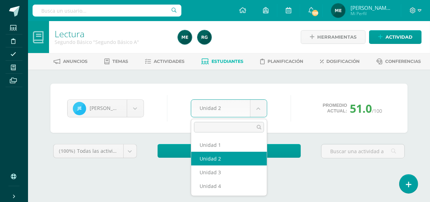
click at [259, 110] on body "Estudiantes Disciplina Asistencia Mis cursos Archivos Soporte Ayuda Reportar un…" at bounding box center [215, 94] width 430 height 189
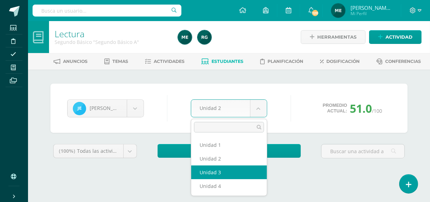
select select "Unidad 3"
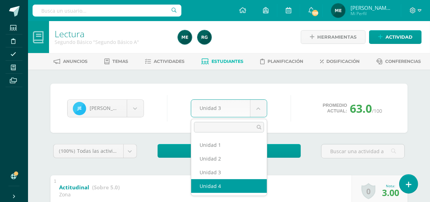
select select "Unidad 4"
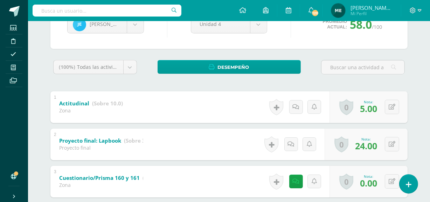
scroll to position [84, 0]
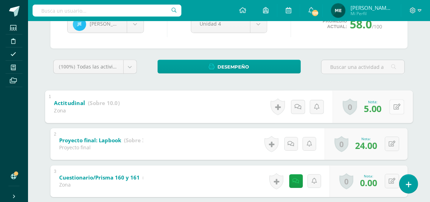
click at [392, 105] on button at bounding box center [397, 106] width 15 height 15
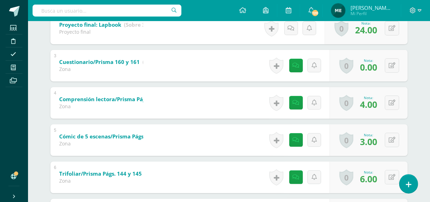
scroll to position [200, 0]
type input "9"
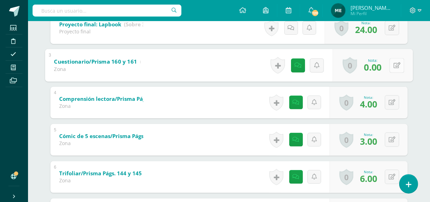
click at [393, 66] on button at bounding box center [397, 65] width 15 height 15
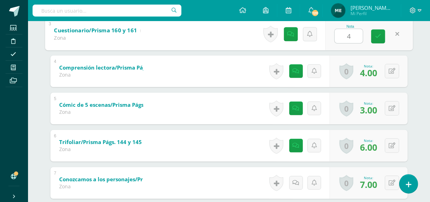
scroll to position [231, 0]
type input "4"
click at [392, 69] on button at bounding box center [392, 70] width 14 height 14
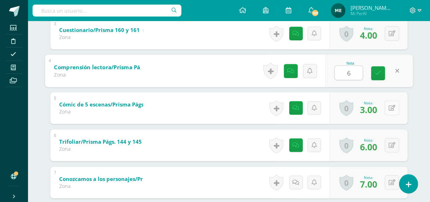
type input "6"
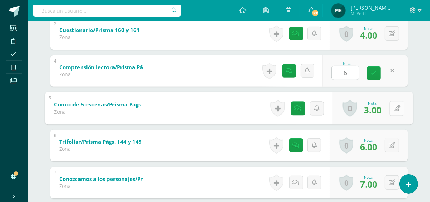
click at [394, 107] on icon at bounding box center [397, 108] width 7 height 6
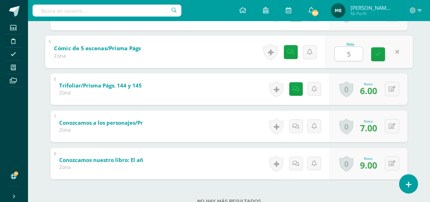
scroll to position [287, 0]
type input "5"
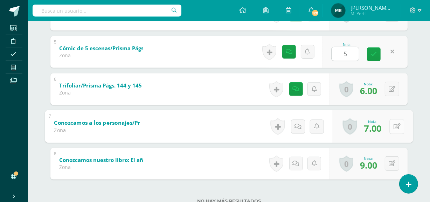
click at [394, 124] on icon at bounding box center [397, 126] width 7 height 6
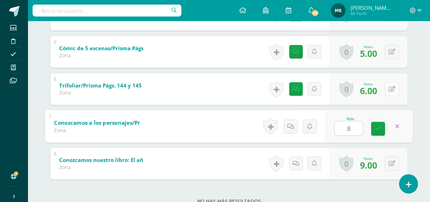
type input "8"
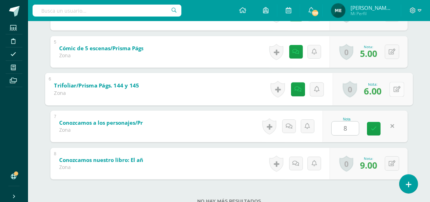
click at [392, 89] on button at bounding box center [397, 89] width 15 height 15
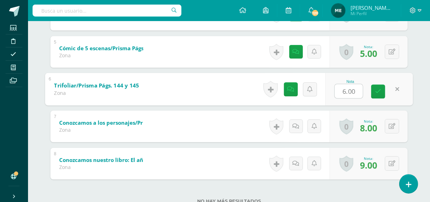
type input "1"
type input "7"
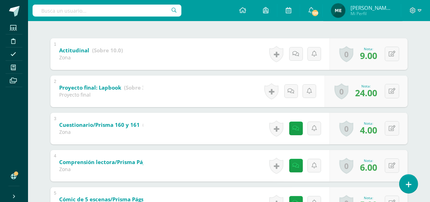
scroll to position [127, 0]
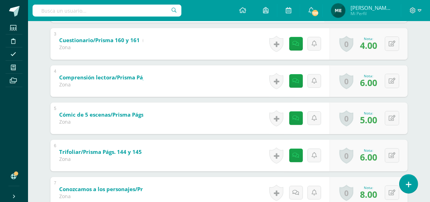
scroll to position [221, 0]
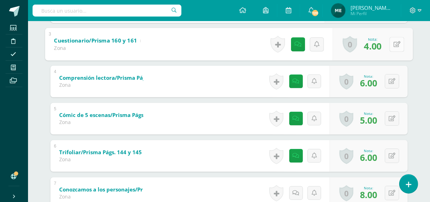
click at [390, 42] on button at bounding box center [397, 44] width 15 height 15
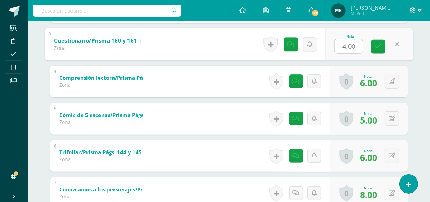
type input "5"
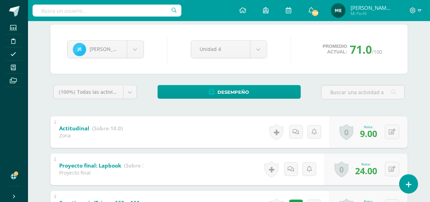
scroll to position [0, 0]
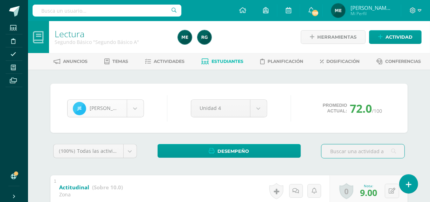
scroll to position [96, 0]
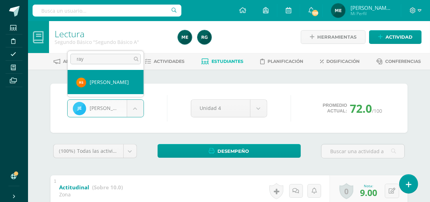
type input "ray"
select select "1234"
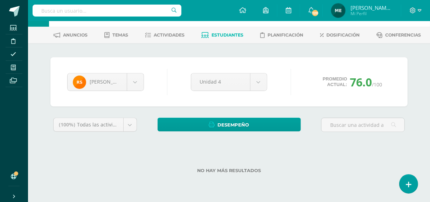
scroll to position [45, 0]
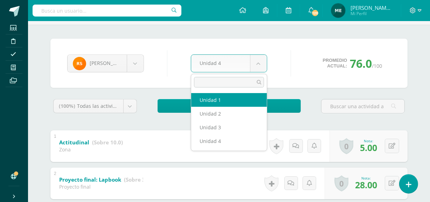
select select "Unidad 1"
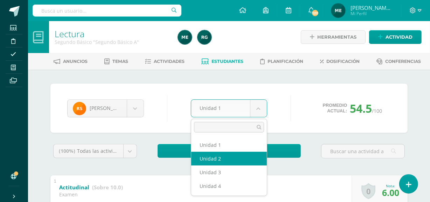
select select "Unidad 2"
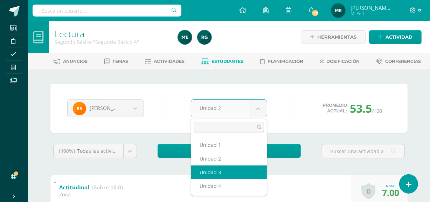
select select "Unidad 3"
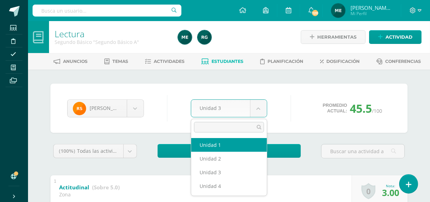
select select "Unidad 1"
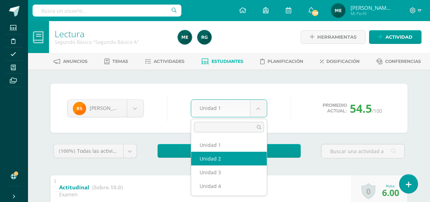
select select "Unidad 2"
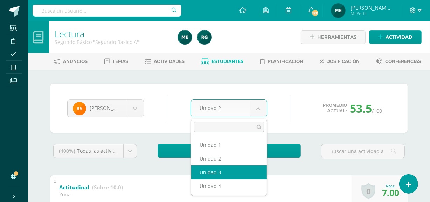
select select "Unidad 3"
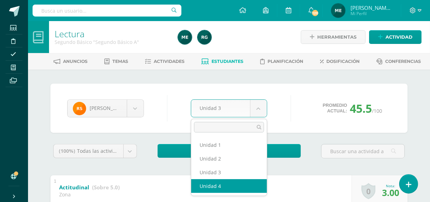
select select "Unidad 4"
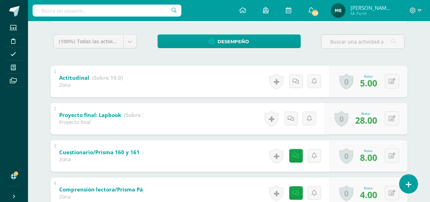
scroll to position [111, 0]
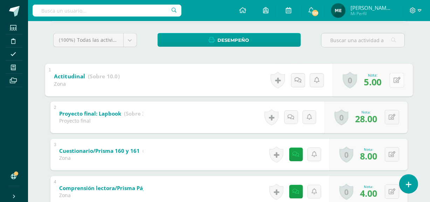
click at [393, 78] on button at bounding box center [397, 80] width 15 height 15
type input "8"
click at [380, 80] on icon at bounding box center [378, 82] width 6 height 6
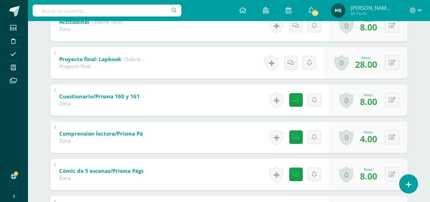
scroll to position [165, 0]
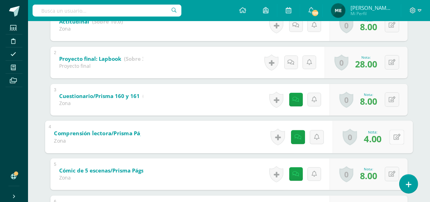
click at [394, 135] on icon at bounding box center [397, 137] width 7 height 6
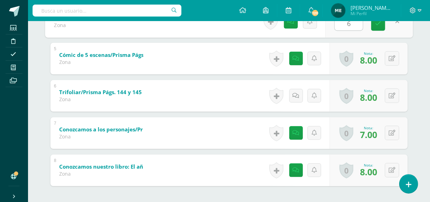
scroll to position [282, 0]
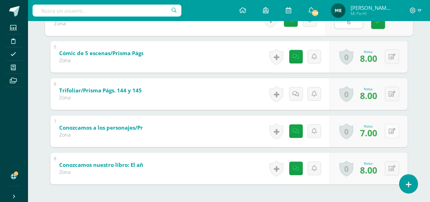
type input "6"
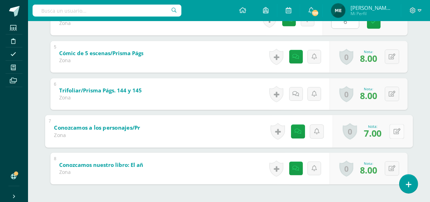
click at [395, 130] on icon at bounding box center [397, 131] width 7 height 6
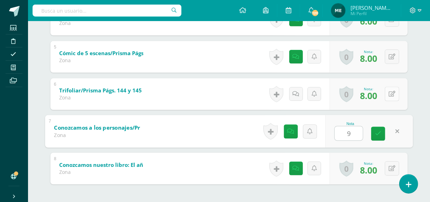
type input "9"
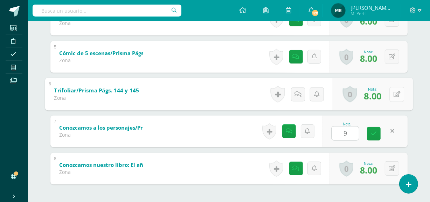
click at [394, 91] on icon at bounding box center [397, 94] width 7 height 6
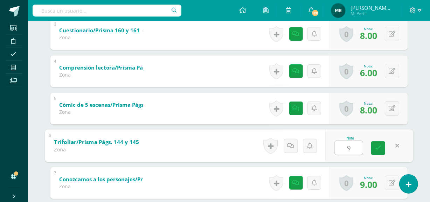
scroll to position [231, 0]
type input "9"
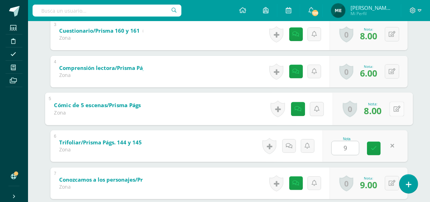
click at [393, 109] on button at bounding box center [397, 108] width 15 height 15
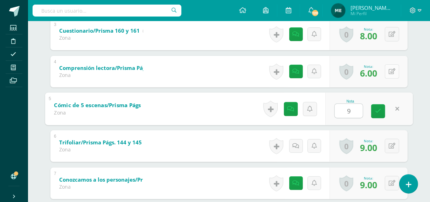
type input "9"
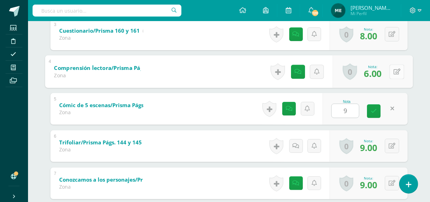
click at [393, 70] on button at bounding box center [397, 71] width 15 height 15
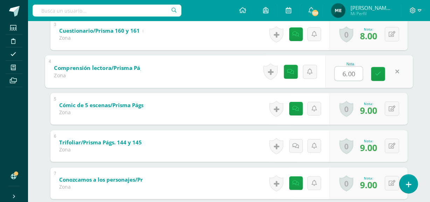
type input "8"
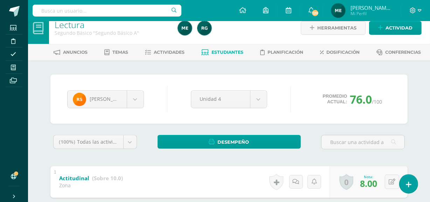
scroll to position [0, 0]
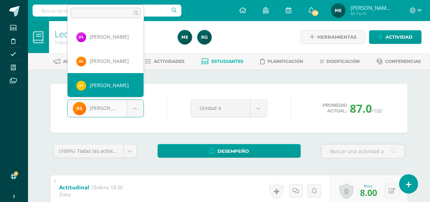
scroll to position [510, 0]
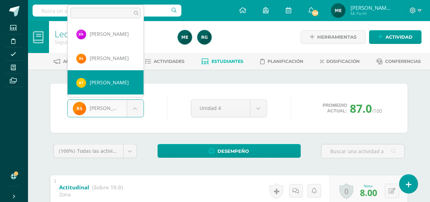
select select "1270"
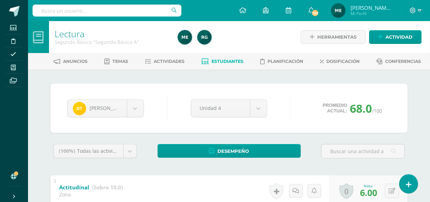
click at [375, 8] on span "[PERSON_NAME] de los Angeles" at bounding box center [372, 7] width 42 height 7
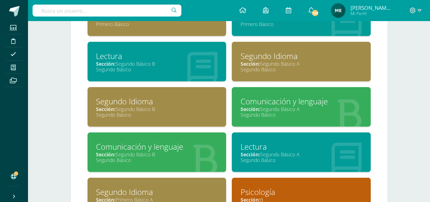
scroll to position [445, 0]
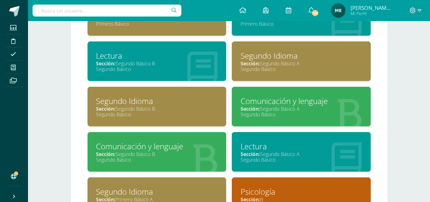
click at [172, 144] on div "Comunicación y lenguaje" at bounding box center [157, 146] width 122 height 11
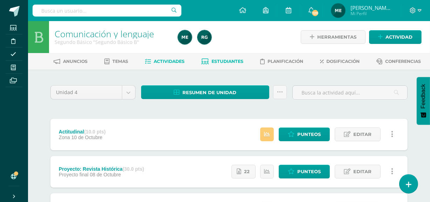
click at [236, 57] on link "Estudiantes" at bounding box center [223, 61] width 42 height 11
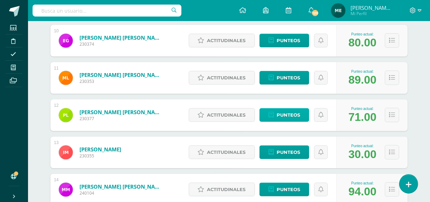
scroll to position [463, 0]
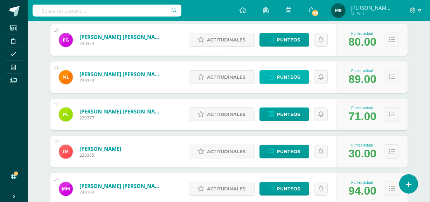
click at [295, 77] on span "Punteos" at bounding box center [288, 76] width 23 height 13
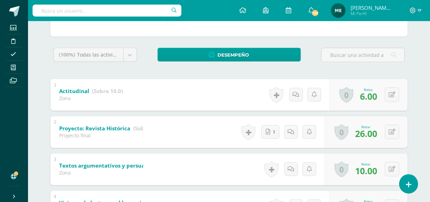
scroll to position [96, 0]
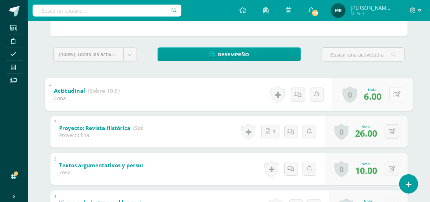
click at [394, 93] on icon at bounding box center [397, 94] width 7 height 6
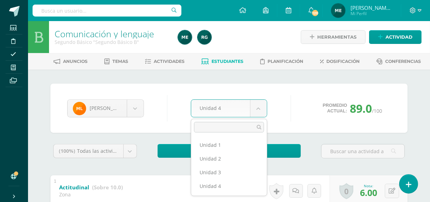
drag, startPoint x: 223, startPoint y: 152, endPoint x: 232, endPoint y: 135, distance: 18.8
click at [232, 135] on ul "Unidad 1 Unidad 2 Unidad 3 Unidad 4" at bounding box center [229, 165] width 76 height 60
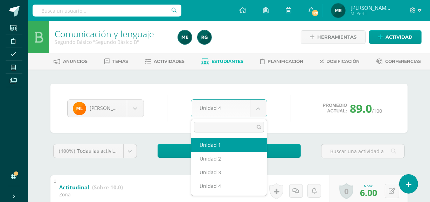
select select "Unidad 1"
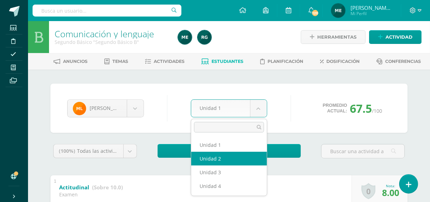
select select "Unidad 2"
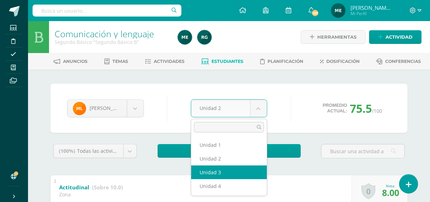
select select "Unidad 3"
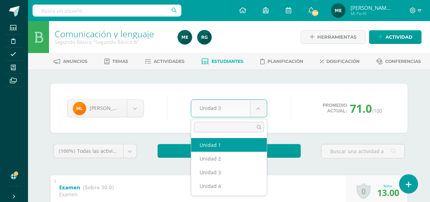
select select "Unidad 1"
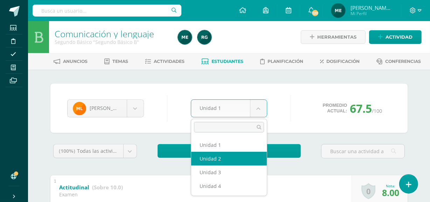
select select "Unidad 2"
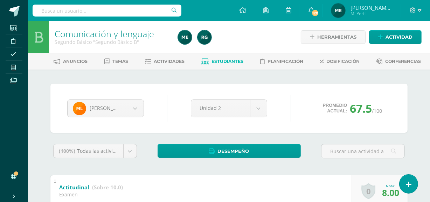
click at [368, 12] on span "Mi Perfil" at bounding box center [372, 14] width 42 height 6
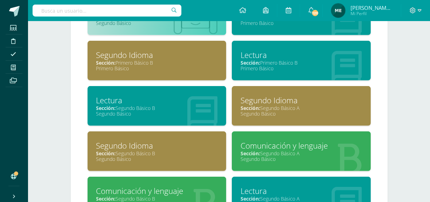
scroll to position [401, 0]
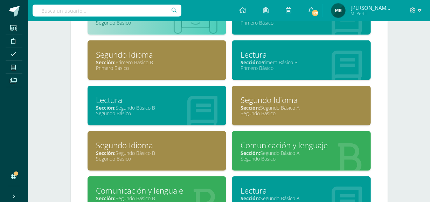
click at [152, 105] on div "Sección: Segundo Básico B" at bounding box center [157, 107] width 122 height 7
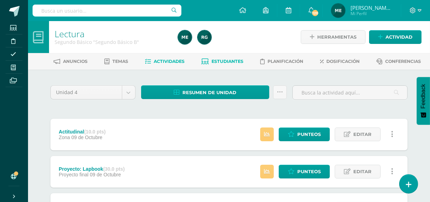
click at [226, 62] on span "Estudiantes" at bounding box center [228, 61] width 32 height 5
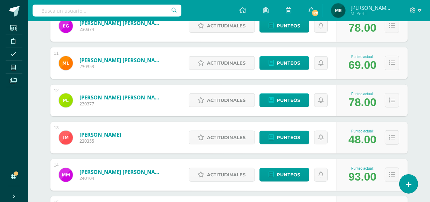
scroll to position [476, 0]
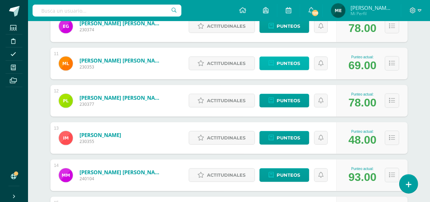
click at [291, 61] on span "Punteos" at bounding box center [288, 63] width 23 height 13
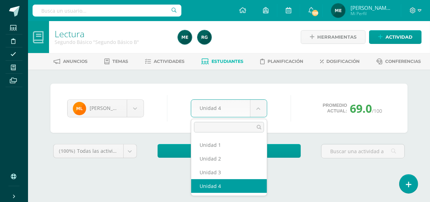
click at [260, 107] on body "Estudiantes Disciplina Asistencia Mis cursos Archivos Soporte Ayuda Reportar un…" at bounding box center [215, 94] width 430 height 189
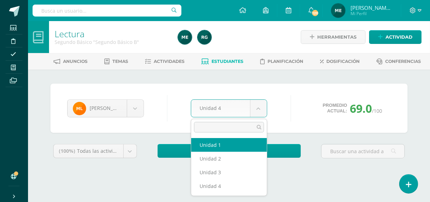
select select "Unidad 1"
click at [258, 106] on body "Estudiantes Disciplina Asistencia Mis cursos Archivos Soporte Ayuda Reportar un…" at bounding box center [215, 94] width 430 height 189
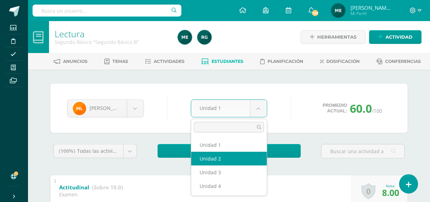
select select "Unidad 2"
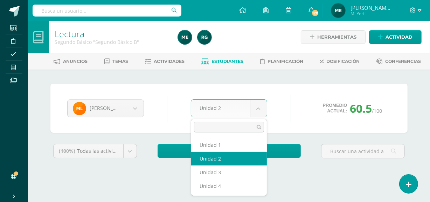
click at [261, 110] on body "Estudiantes Disciplina Asistencia Mis cursos Archivos Soporte Ayuda Reportar un…" at bounding box center [215, 94] width 430 height 189
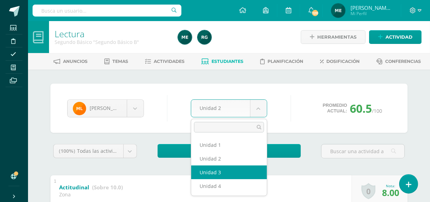
select select "Unidad 3"
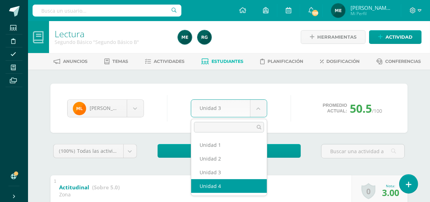
select select "Unidad 4"
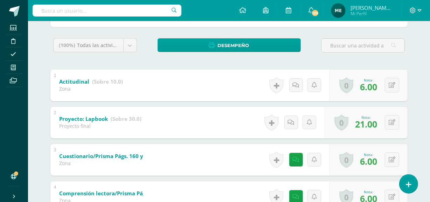
scroll to position [106, 0]
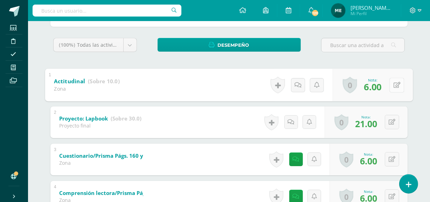
click at [396, 83] on button at bounding box center [397, 84] width 15 height 15
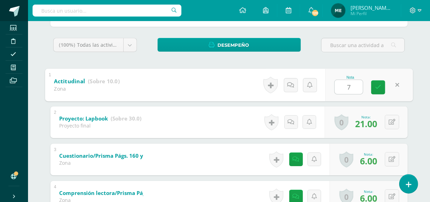
type input "7"
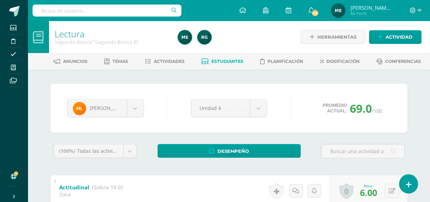
click at [390, 8] on span "[PERSON_NAME] de los Angeles" at bounding box center [372, 7] width 42 height 7
